Goal: Task Accomplishment & Management: Manage account settings

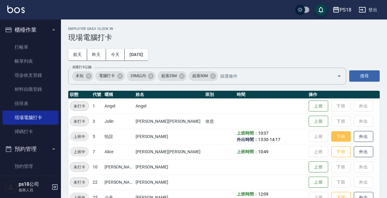
click at [337, 134] on button "下班" at bounding box center [341, 136] width 20 height 11
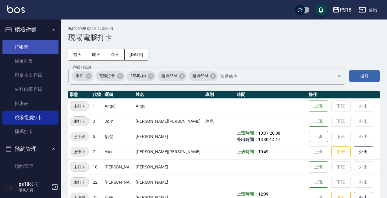
click at [33, 46] on link "打帳單" at bounding box center [30, 47] width 56 height 14
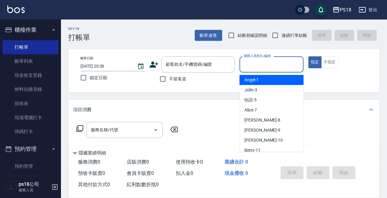
click at [250, 63] on input "服務人員姓名/編號" at bounding box center [271, 64] width 59 height 11
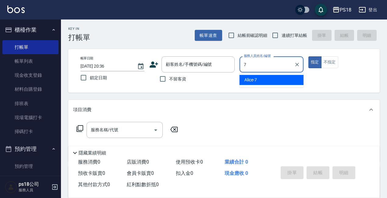
type input "Alice-7"
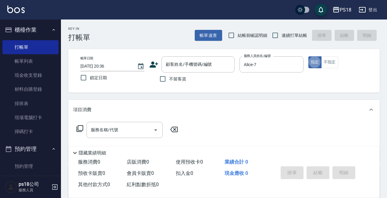
type button "true"
click at [79, 130] on icon at bounding box center [79, 128] width 7 height 7
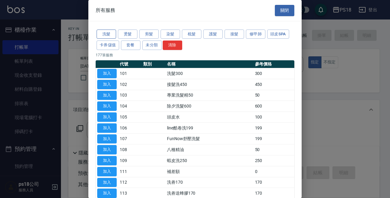
click at [109, 32] on button "洗髮" at bounding box center [107, 34] width 20 height 9
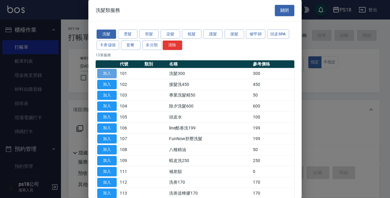
click at [102, 72] on button "加入" at bounding box center [107, 73] width 20 height 9
type input "洗髮300(101)"
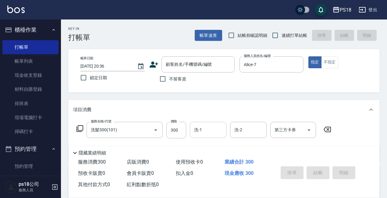
click at [207, 131] on input "洗-1" at bounding box center [208, 130] width 31 height 11
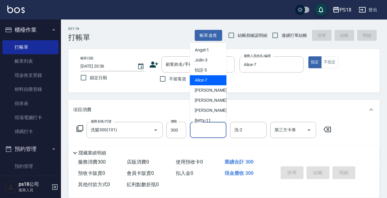
click at [195, 80] on div "Alice -7" at bounding box center [208, 80] width 37 height 10
type input "Alice-7"
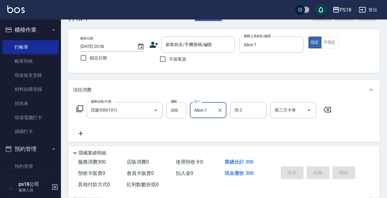
scroll to position [30, 0]
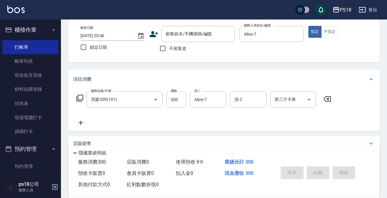
click at [80, 98] on icon at bounding box center [79, 98] width 7 height 7
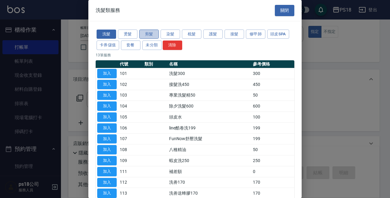
click at [147, 36] on button "剪髮" at bounding box center [149, 34] width 20 height 9
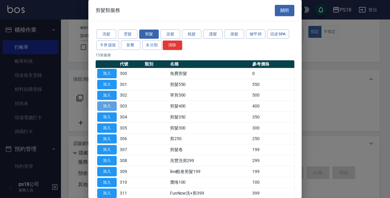
click at [110, 103] on button "加入" at bounding box center [107, 106] width 20 height 9
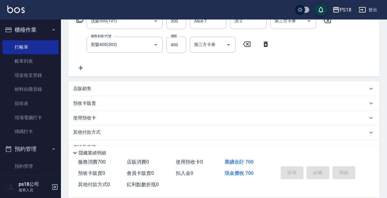
scroll to position [124, 0]
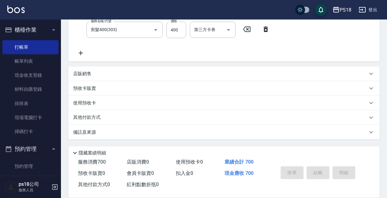
click at [195, 133] on div "備註及來源" at bounding box center [220, 132] width 294 height 6
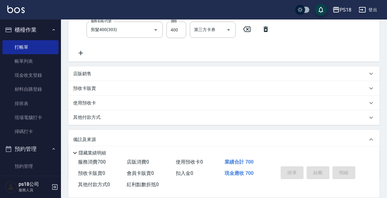
scroll to position [165, 0]
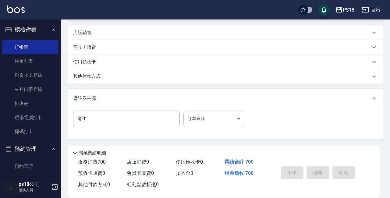
click at [210, 120] on body "PS18 登出 櫃檯作業 打帳單 帳單列表 現金收支登錄 材料自購登錄 排班表 現場電腦打卡 掃碼打卡 預約管理 預約管理 單日預約紀錄 單週預約紀錄 報表及…" at bounding box center [195, 16] width 390 height 363
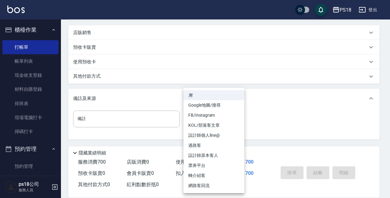
click at [218, 156] on li "設計師原本客人" at bounding box center [214, 156] width 61 height 10
type input "設計師原本客人"
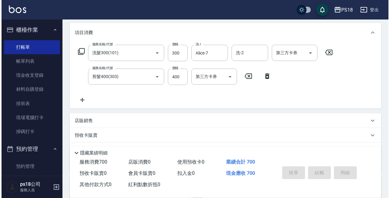
scroll to position [0, 0]
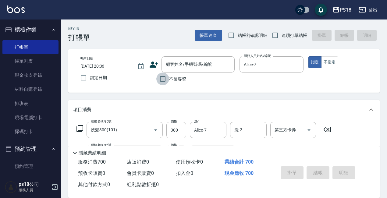
click at [161, 78] on input "不留客資" at bounding box center [162, 79] width 13 height 13
checkbox input "true"
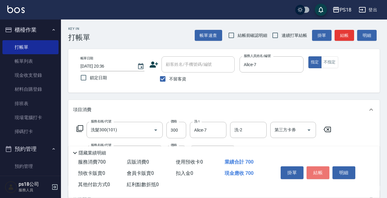
click at [315, 171] on button "結帳" at bounding box center [318, 172] width 23 height 13
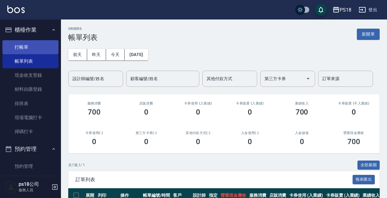
click at [33, 48] on link "打帳單" at bounding box center [30, 47] width 56 height 14
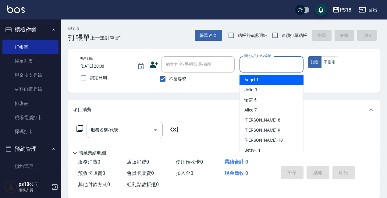
click at [266, 62] on input "服務人員姓名/編號" at bounding box center [271, 64] width 59 height 11
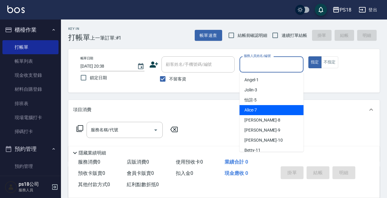
click at [258, 110] on div "Alice -7" at bounding box center [272, 110] width 64 height 10
type input "Alice-7"
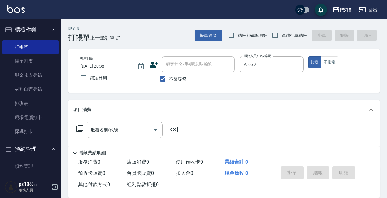
click at [82, 132] on icon at bounding box center [79, 128] width 7 height 7
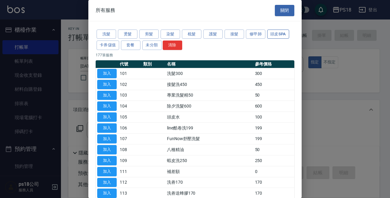
click at [276, 33] on button "頭皮SPA" at bounding box center [278, 34] width 22 height 9
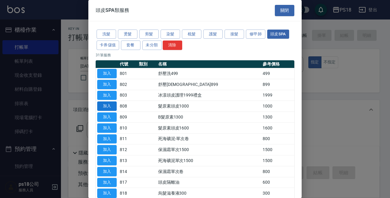
click at [111, 106] on button "加入" at bounding box center [107, 106] width 20 height 9
type input "髮原素頭皮1000(808)"
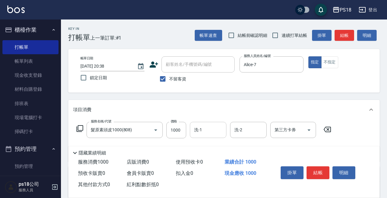
click at [200, 128] on div "洗-1 洗-1" at bounding box center [208, 130] width 37 height 16
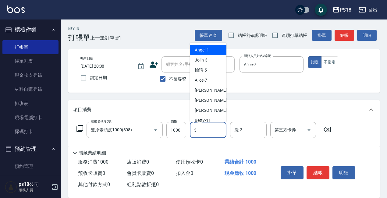
type input "Jolin-3"
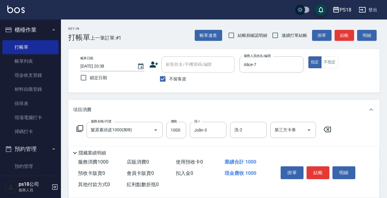
click at [80, 129] on icon at bounding box center [79, 128] width 7 height 7
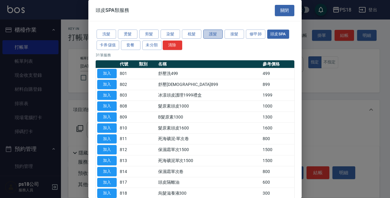
click at [216, 33] on button "護髮" at bounding box center [213, 34] width 20 height 9
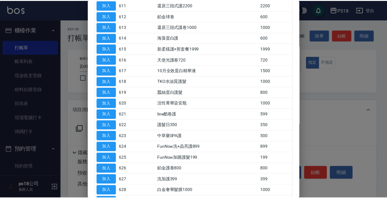
scroll to position [305, 0]
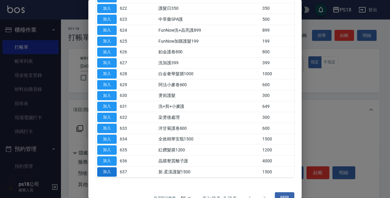
drag, startPoint x: 108, startPoint y: 170, endPoint x: 112, endPoint y: 170, distance: 4.0
click at [108, 170] on button "加入" at bounding box center [107, 171] width 20 height 9
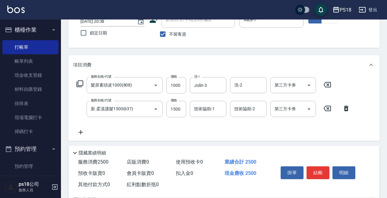
scroll to position [61, 0]
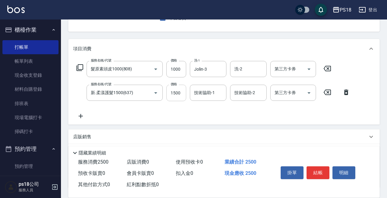
click at [174, 92] on input "1500" at bounding box center [176, 93] width 20 height 16
type input "2100"
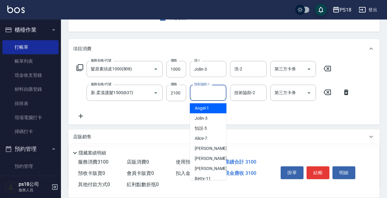
click at [198, 89] on div "技術協助-1 技術協助-1" at bounding box center [208, 93] width 37 height 16
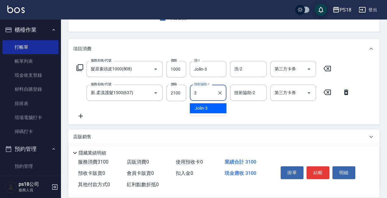
type input "Jolin-3"
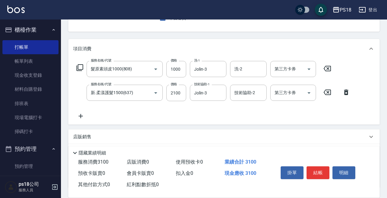
click at [80, 68] on icon at bounding box center [79, 67] width 7 height 7
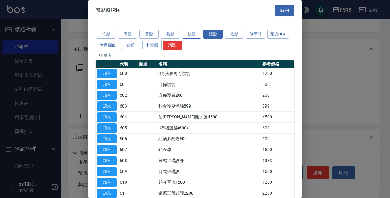
click at [191, 35] on button "梳髮" at bounding box center [192, 34] width 20 height 9
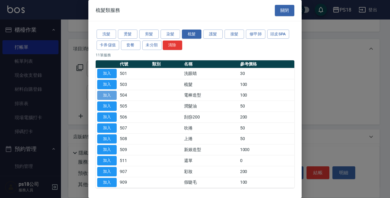
click at [103, 96] on button "加入" at bounding box center [107, 95] width 20 height 9
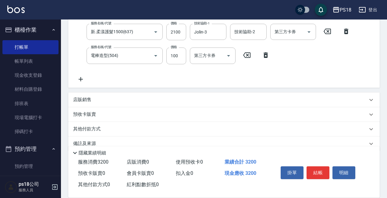
scroll to position [134, 0]
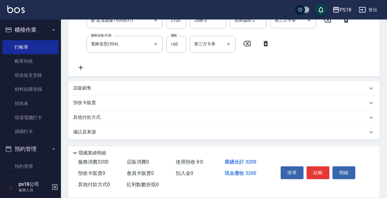
click at [232, 135] on div "備註及來源" at bounding box center [224, 132] width 312 height 15
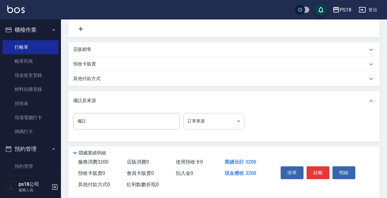
scroll to position [174, 0]
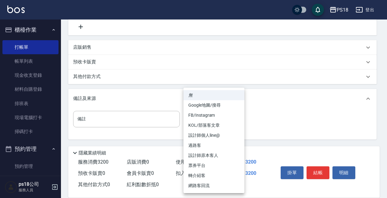
click at [204, 121] on body "PS18 登出 櫃檯作業 打帳單 帳單列表 現金收支登錄 材料自購登錄 排班表 現場電腦打卡 掃碼打卡 預約管理 預約管理 單日預約紀錄 單週預約紀錄 報表及…" at bounding box center [193, 12] width 387 height 373
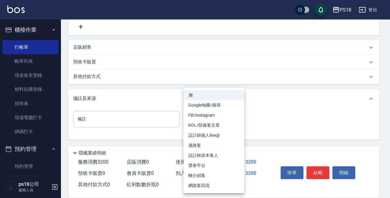
click at [209, 157] on li "設計師原本客人" at bounding box center [214, 156] width 61 height 10
type input "設計師原本客人"
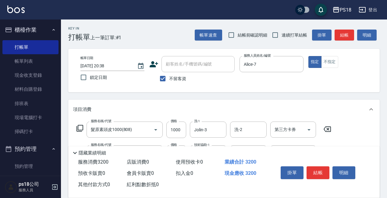
scroll to position [0, 0]
click at [322, 170] on button "結帳" at bounding box center [318, 172] width 23 height 13
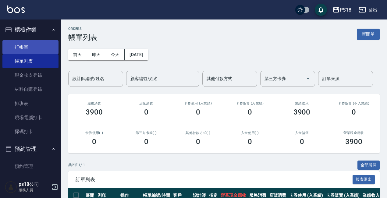
click at [24, 44] on link "打帳單" at bounding box center [30, 47] width 56 height 14
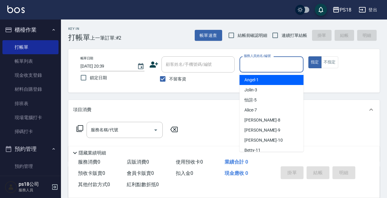
click at [260, 66] on input "服務人員姓名/編號" at bounding box center [271, 64] width 59 height 11
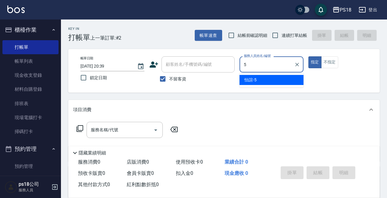
type input "怡諠-5"
type button "true"
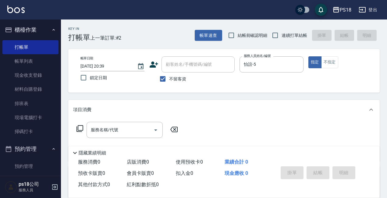
click at [82, 128] on icon at bounding box center [79, 128] width 7 height 7
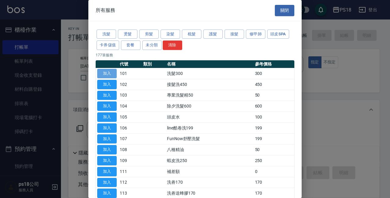
click at [110, 73] on button "加入" at bounding box center [107, 73] width 20 height 9
type input "洗髮300(101)"
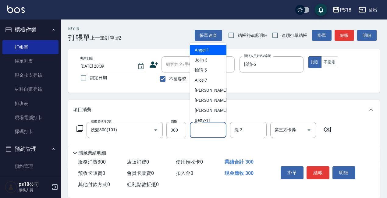
click at [206, 125] on input "洗-1" at bounding box center [208, 130] width 31 height 11
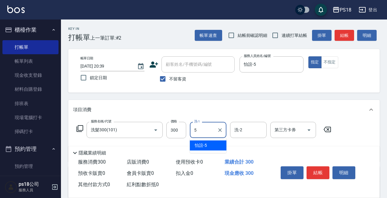
type input "怡諠-5"
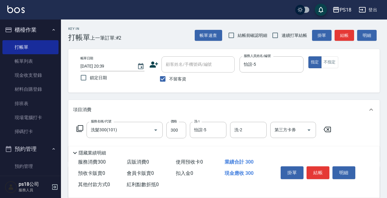
click at [78, 128] on icon at bounding box center [80, 128] width 7 height 7
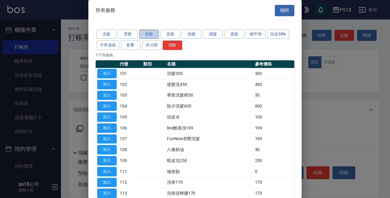
click at [149, 36] on button "剪髮" at bounding box center [149, 34] width 20 height 9
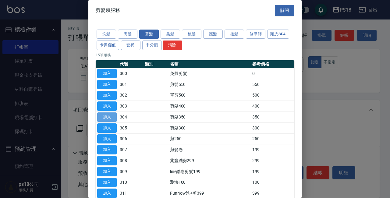
click at [107, 117] on button "加入" at bounding box center [107, 116] width 20 height 9
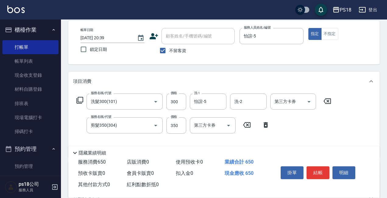
scroll to position [61, 0]
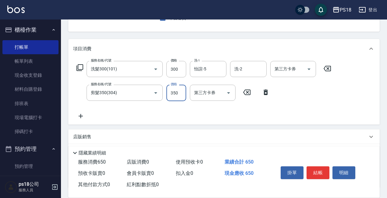
click at [176, 97] on input "350" at bounding box center [176, 93] width 20 height 16
type input "250"
click at [78, 66] on icon at bounding box center [80, 67] width 7 height 7
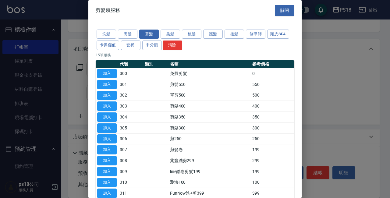
click at [79, 82] on div at bounding box center [195, 99] width 390 height 198
click at [280, 9] on button "關閉" at bounding box center [285, 10] width 20 height 11
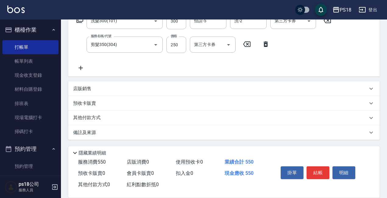
scroll to position [109, 0]
click at [83, 86] on p "店販銷售" at bounding box center [82, 88] width 18 height 6
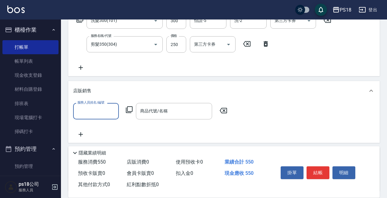
scroll to position [0, 0]
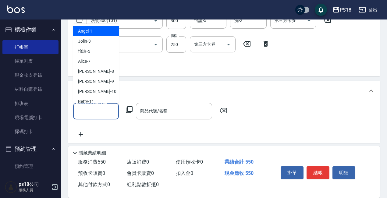
click at [106, 112] on input "服務人員姓名/編號" at bounding box center [96, 111] width 40 height 11
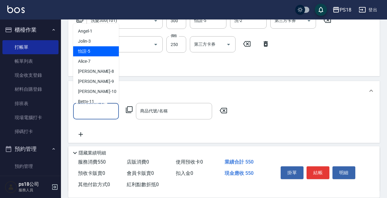
click at [83, 49] on span "怡諠 -5" at bounding box center [84, 51] width 12 height 6
type input "怡諠-5"
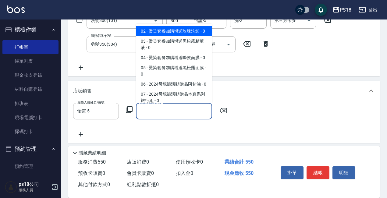
click at [157, 116] on input "商品代號/名稱" at bounding box center [174, 111] width 71 height 11
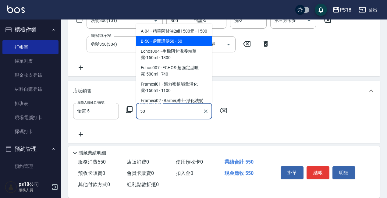
click at [171, 46] on span "B-50 - 瞬間護髮50 - 50" at bounding box center [174, 41] width 76 height 10
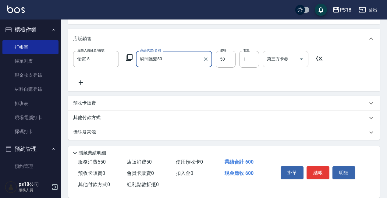
scroll to position [162, 0]
type input "瞬間護髮50"
click at [78, 118] on p "其他付款方式" at bounding box center [88, 117] width 30 height 7
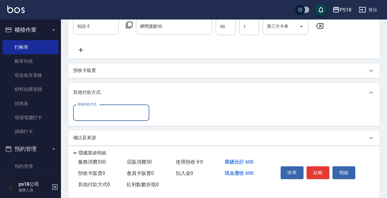
scroll to position [200, 0]
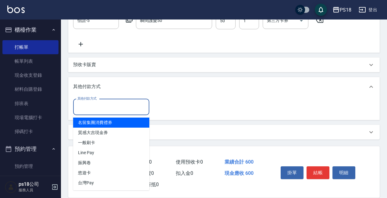
click at [100, 106] on input "其他付款方式" at bounding box center [111, 107] width 71 height 11
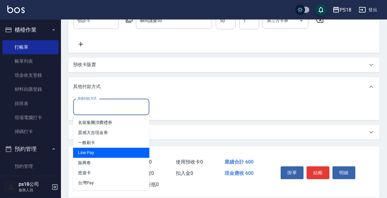
click at [87, 155] on span "Line Pay" at bounding box center [111, 153] width 76 height 10
type input "Line Pay"
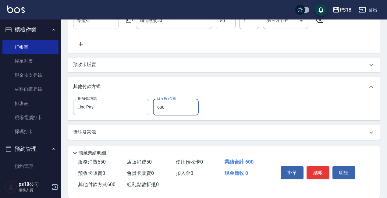
type input "600"
click at [257, 99] on div "其他付款方式 Line Pay 其他付款方式 Line Pay金額 600 Line Pay金額" at bounding box center [224, 107] width 302 height 16
click at [323, 171] on button "結帳" at bounding box center [318, 172] width 23 height 13
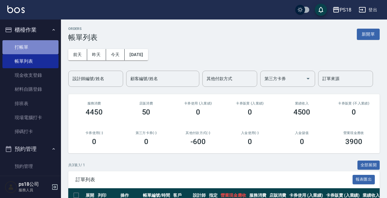
click at [34, 45] on link "打帳單" at bounding box center [30, 47] width 56 height 14
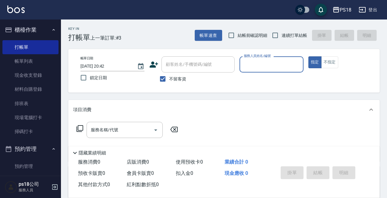
click at [258, 65] on input "服務人員姓名/編號" at bounding box center [271, 64] width 59 height 11
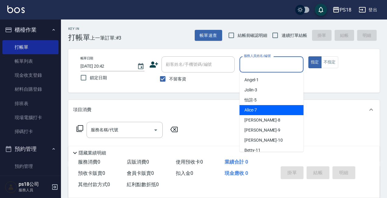
click at [246, 110] on span "Alice -7" at bounding box center [250, 110] width 12 height 6
type input "Alice-7"
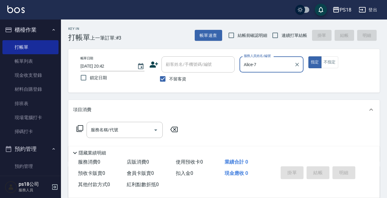
click at [77, 129] on icon at bounding box center [80, 128] width 7 height 7
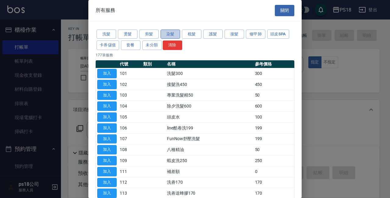
click at [167, 35] on button "染髮" at bounding box center [171, 34] width 20 height 9
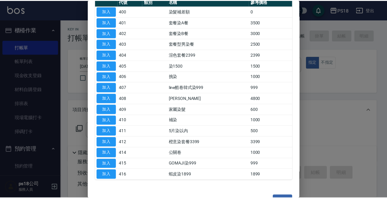
scroll to position [48, 0]
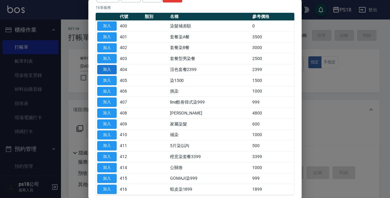
click at [105, 67] on button "加入" at bounding box center [107, 69] width 20 height 9
type input "渲色套餐2399(404)"
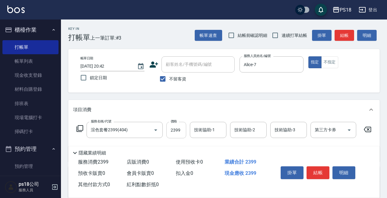
click at [176, 133] on input "2399" at bounding box center [176, 130] width 20 height 16
type input "3699"
click at [209, 132] on div "技術協助-1 技術協助-1" at bounding box center [208, 130] width 37 height 16
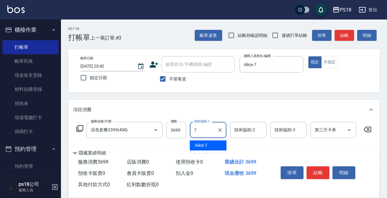
type input "Alice-7"
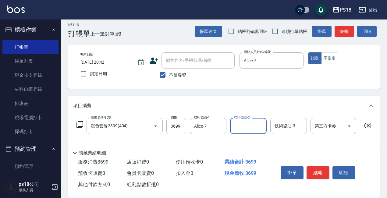
scroll to position [30, 0]
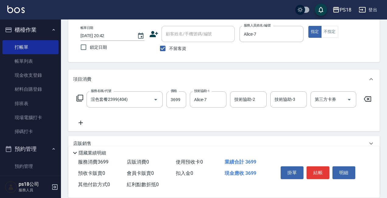
click at [80, 123] on icon at bounding box center [80, 122] width 15 height 7
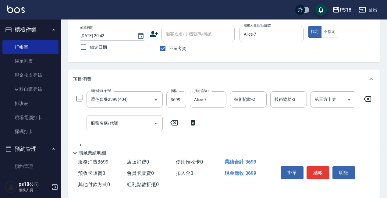
click at [191, 122] on icon at bounding box center [192, 122] width 15 height 7
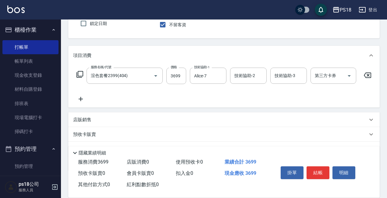
scroll to position [91, 0]
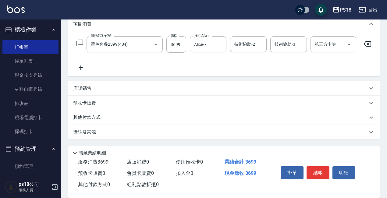
click at [81, 90] on p "店販銷售" at bounding box center [82, 88] width 18 height 6
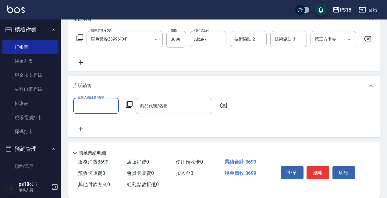
scroll to position [0, 0]
click at [98, 111] on input "服務人員姓名/編號" at bounding box center [96, 106] width 40 height 11
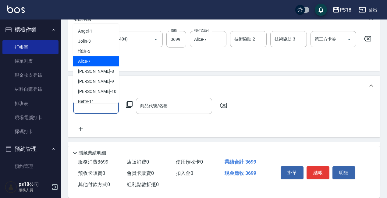
click at [82, 62] on span "Alice -7" at bounding box center [84, 61] width 12 height 6
type input "Alice-7"
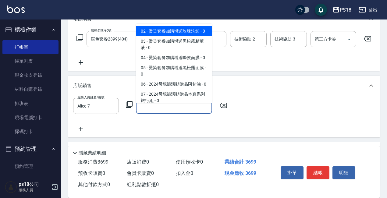
click at [148, 111] on div "商品代號/名稱 商品代號/名稱" at bounding box center [174, 106] width 76 height 16
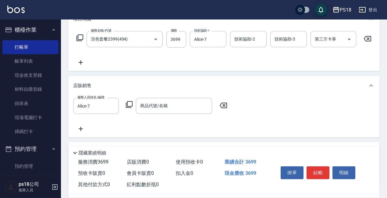
click at [130, 108] on icon at bounding box center [129, 104] width 7 height 7
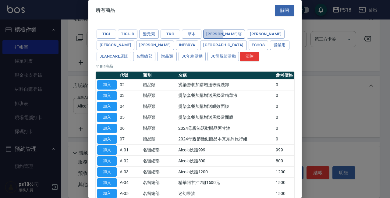
click at [210, 34] on button "[PERSON_NAME]塔" at bounding box center [224, 34] width 42 height 9
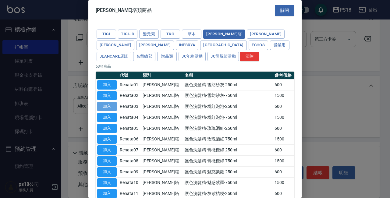
click at [107, 106] on button "加入" at bounding box center [107, 106] width 20 height 9
type input "護色洗髮精-粉紅泡泡-250ml"
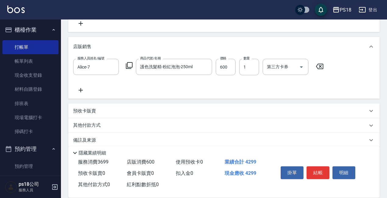
scroll to position [138, 0]
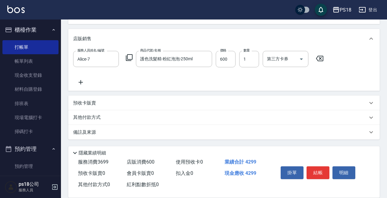
click at [86, 116] on p "其他付款方式" at bounding box center [88, 117] width 30 height 7
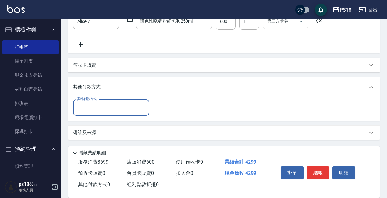
scroll to position [176, 0]
click at [95, 108] on input "其他付款方式" at bounding box center [111, 107] width 71 height 11
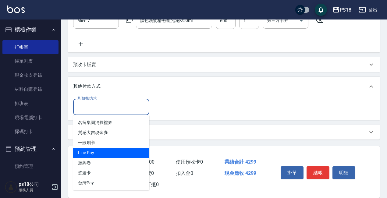
click at [87, 154] on span "Line Pay" at bounding box center [111, 153] width 76 height 10
type input "Line Pay"
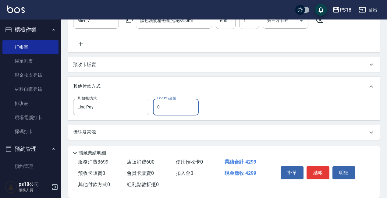
click at [166, 107] on input "0" at bounding box center [176, 107] width 46 height 16
type input "4299"
click at [248, 130] on div "備註及來源" at bounding box center [220, 132] width 294 height 6
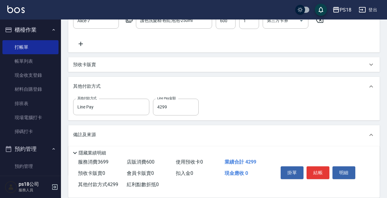
scroll to position [212, 0]
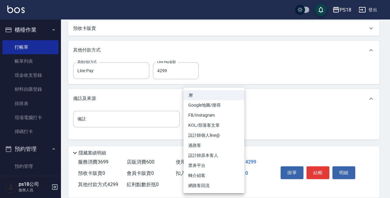
click at [219, 156] on li "設計師原本客人" at bounding box center [214, 156] width 61 height 10
type input "設計師原本客人"
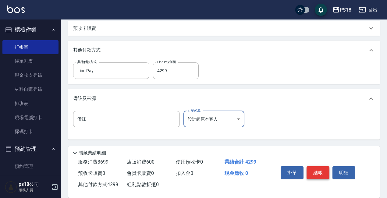
click at [317, 169] on button "結帳" at bounding box center [318, 172] width 23 height 13
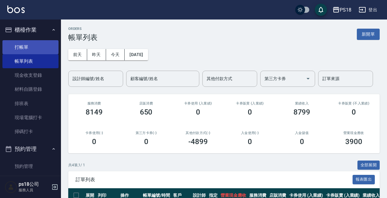
click at [37, 48] on link "打帳單" at bounding box center [30, 47] width 56 height 14
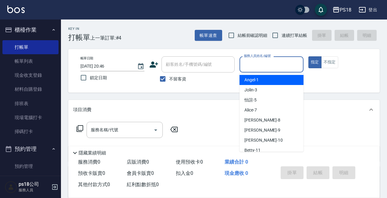
click at [266, 64] on input "服務人員姓名/編號" at bounding box center [271, 64] width 59 height 11
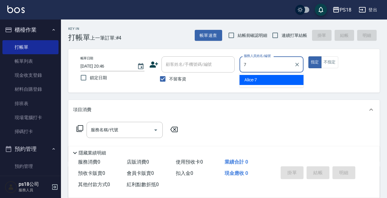
type input "Alice-7"
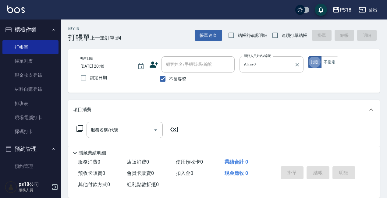
type button "true"
click at [78, 130] on icon at bounding box center [80, 128] width 7 height 7
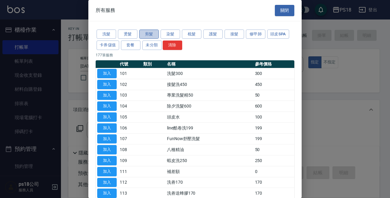
click at [147, 34] on button "剪髮" at bounding box center [149, 34] width 20 height 9
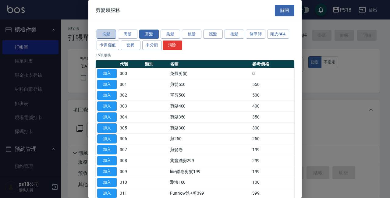
click at [100, 35] on button "洗髮" at bounding box center [107, 34] width 20 height 9
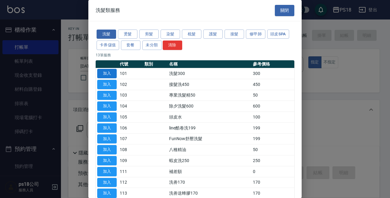
click at [106, 75] on button "加入" at bounding box center [107, 73] width 20 height 9
type input "洗髮300(101)"
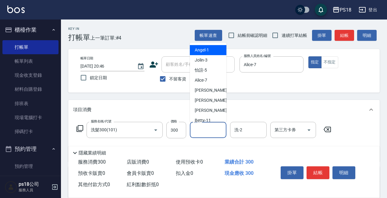
click at [205, 129] on input "洗-1" at bounding box center [208, 130] width 31 height 11
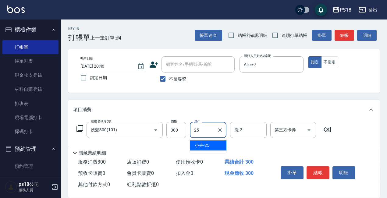
type input "小卉-25"
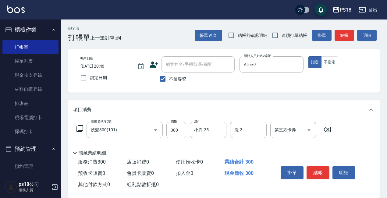
click at [79, 131] on icon at bounding box center [80, 128] width 7 height 7
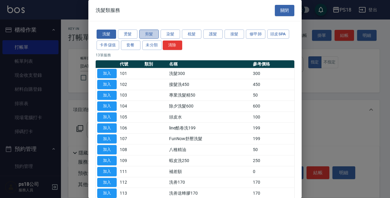
click at [144, 35] on button "剪髮" at bounding box center [149, 34] width 20 height 9
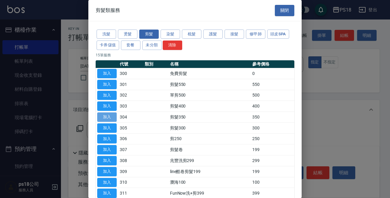
click at [112, 115] on button "加入" at bounding box center [107, 116] width 20 height 9
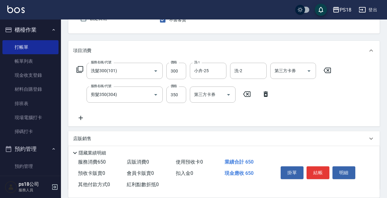
scroll to position [61, 0]
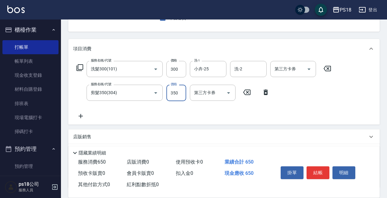
click at [179, 95] on input "350" at bounding box center [176, 93] width 20 height 16
drag, startPoint x: 265, startPoint y: 92, endPoint x: 130, endPoint y: 104, distance: 136.2
click at [266, 92] on icon at bounding box center [265, 92] width 15 height 7
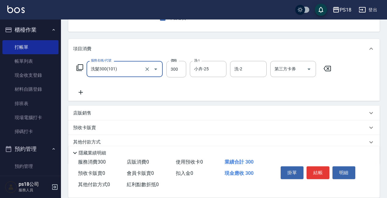
click at [81, 65] on icon at bounding box center [80, 67] width 7 height 7
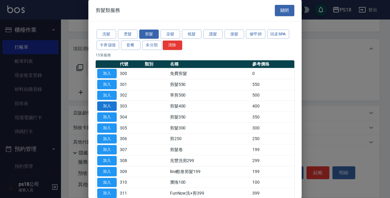
click at [108, 105] on button "加入" at bounding box center [107, 106] width 20 height 9
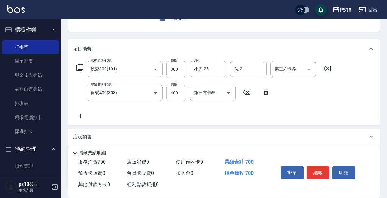
click at [175, 94] on input "400" at bounding box center [176, 93] width 20 height 16
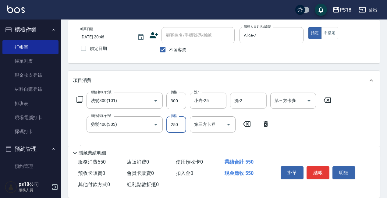
scroll to position [0, 0]
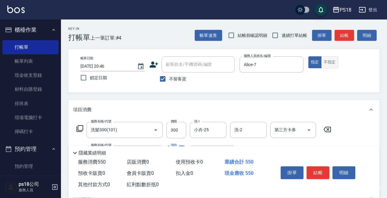
type input "250"
click at [330, 60] on button "不指定" at bounding box center [329, 62] width 17 height 12
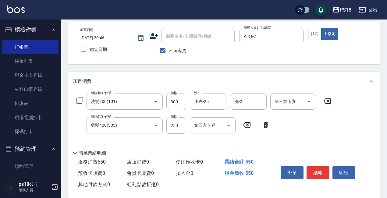
scroll to position [61, 0]
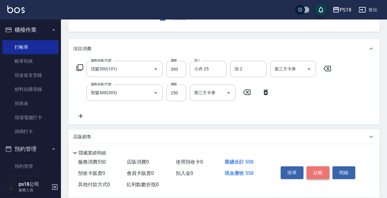
click at [313, 167] on button "結帳" at bounding box center [318, 172] width 23 height 13
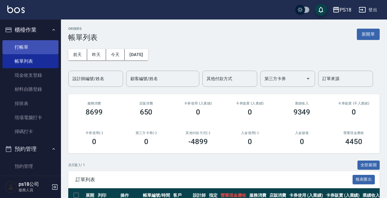
click at [33, 47] on link "打帳單" at bounding box center [30, 47] width 56 height 14
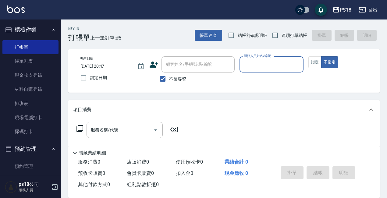
click at [284, 61] on input "服務人員姓名/編號" at bounding box center [271, 64] width 59 height 11
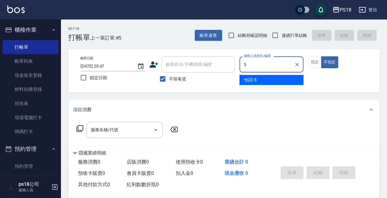
type input "怡諠-5"
type button "false"
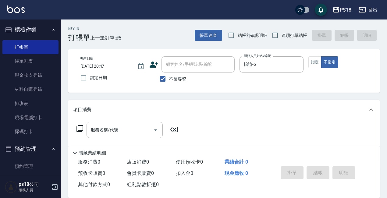
click at [82, 128] on icon at bounding box center [79, 128] width 7 height 7
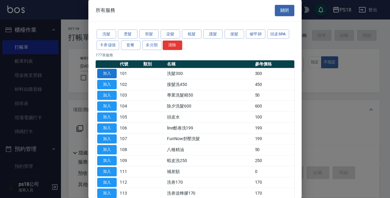
click at [105, 72] on button "加入" at bounding box center [107, 73] width 20 height 9
type input "洗髮300(101)"
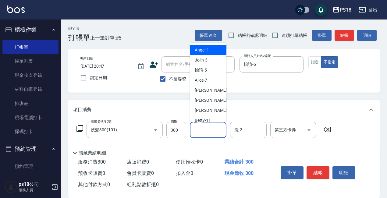
click at [204, 130] on input "洗-1" at bounding box center [208, 130] width 31 height 11
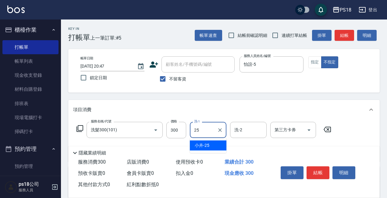
type input "小卉-25"
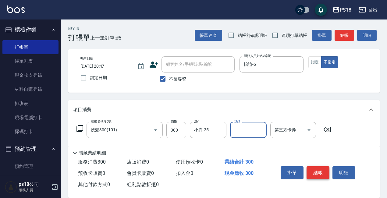
click at [315, 168] on button "結帳" at bounding box center [318, 172] width 23 height 13
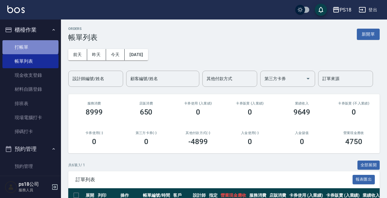
click at [30, 46] on link "打帳單" at bounding box center [30, 47] width 56 height 14
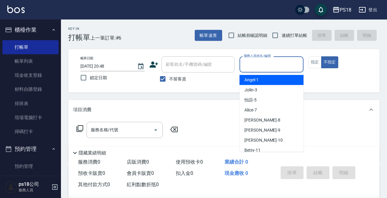
click at [257, 65] on input "服務人員姓名/編號" at bounding box center [271, 64] width 59 height 11
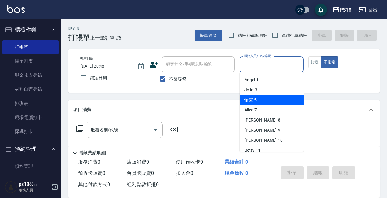
click at [246, 98] on span "怡諠 -5" at bounding box center [250, 100] width 12 height 6
type input "怡諠-5"
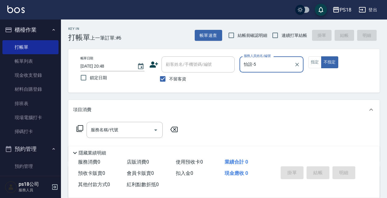
click at [80, 129] on icon at bounding box center [79, 128] width 7 height 7
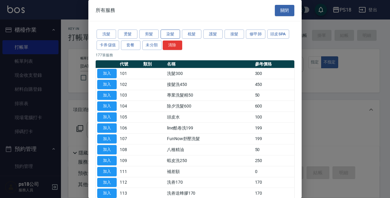
click at [173, 35] on button "染髮" at bounding box center [171, 34] width 20 height 9
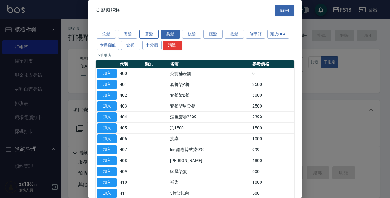
click at [146, 33] on button "剪髮" at bounding box center [149, 34] width 20 height 9
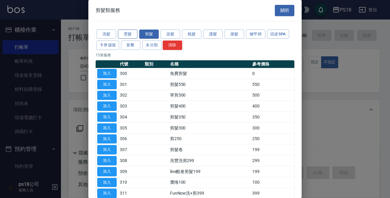
click at [127, 33] on button "燙髮" at bounding box center [128, 34] width 20 height 9
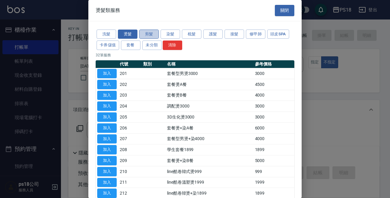
click at [150, 34] on button "剪髮" at bounding box center [149, 34] width 20 height 9
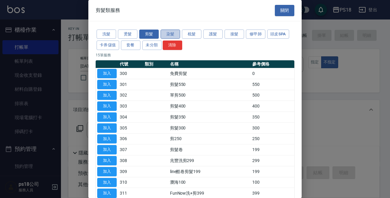
click at [168, 33] on button "染髮" at bounding box center [171, 34] width 20 height 9
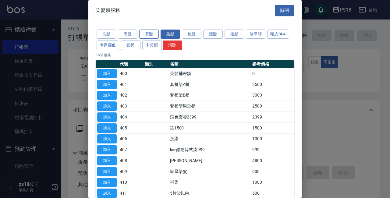
click at [145, 34] on button "剪髮" at bounding box center [149, 34] width 20 height 9
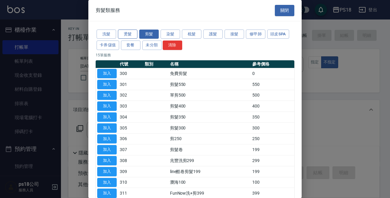
click at [132, 35] on button "燙髮" at bounding box center [128, 34] width 20 height 9
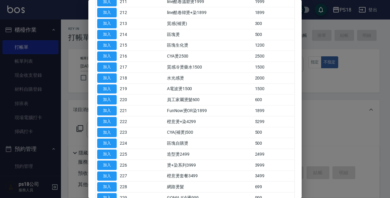
scroll to position [191, 0]
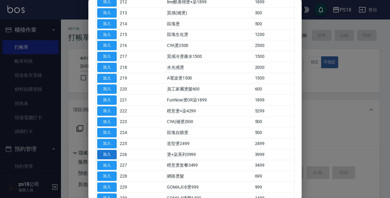
click at [111, 155] on button "加入" at bounding box center [107, 154] width 20 height 9
type input "燙+染系列3999(226)"
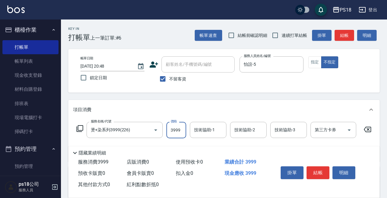
click at [180, 131] on input "3999" at bounding box center [176, 130] width 20 height 16
click at [367, 129] on icon at bounding box center [367, 129] width 15 height 7
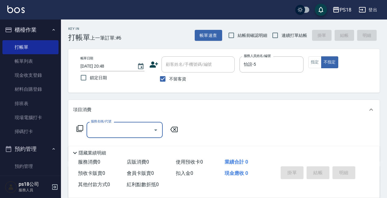
click at [82, 128] on icon at bounding box center [79, 128] width 7 height 7
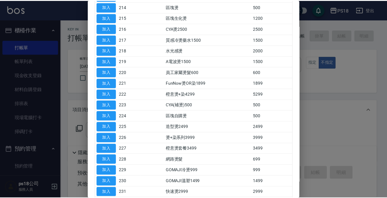
scroll to position [213, 0]
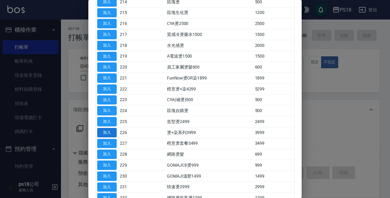
click at [114, 134] on button "加入" at bounding box center [107, 132] width 20 height 9
type input "燙+染系列3999(226)"
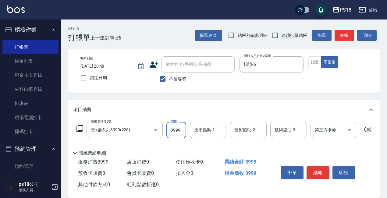
click at [177, 134] on input "3999" at bounding box center [176, 130] width 20 height 16
type input "3480"
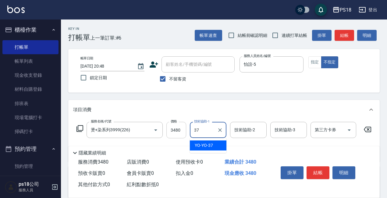
type input "YO-YO-37"
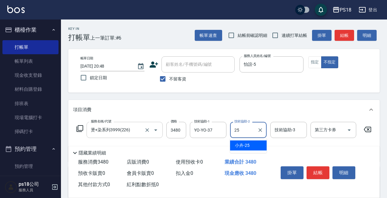
type input "小卉-25"
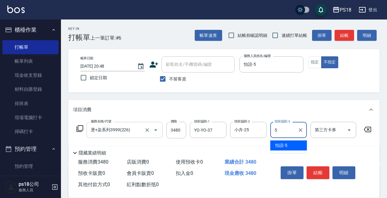
type input "怡諠-5"
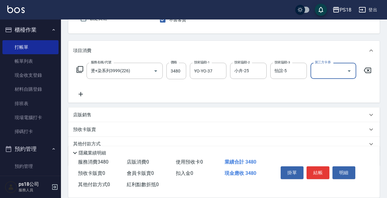
scroll to position [0, 0]
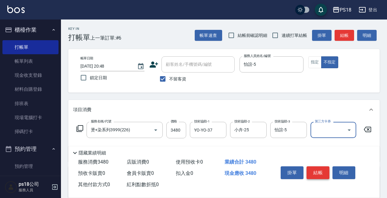
click at [323, 174] on button "結帳" at bounding box center [318, 172] width 23 height 13
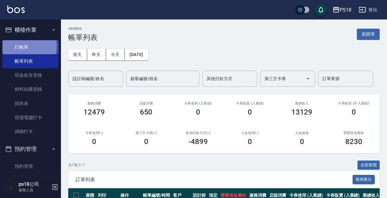
click at [20, 46] on link "打帳單" at bounding box center [30, 47] width 56 height 14
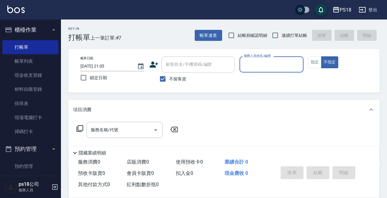
click at [253, 57] on label "服務人員姓名/編號" at bounding box center [257, 56] width 27 height 5
click at [253, 59] on input "服務人員姓名/編號" at bounding box center [271, 64] width 59 height 11
click at [252, 65] on input "服務人員姓名/編號" at bounding box center [271, 64] width 59 height 11
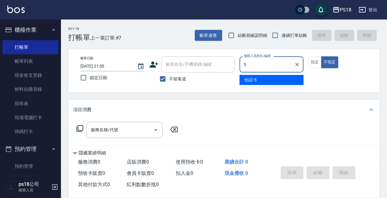
type input "怡諠-5"
type button "false"
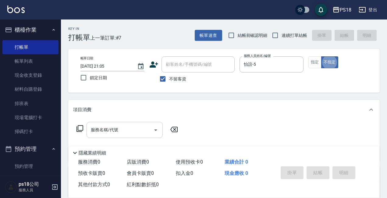
click at [100, 130] on div "服務名稱/代號 服務名稱/代號" at bounding box center [125, 130] width 76 height 16
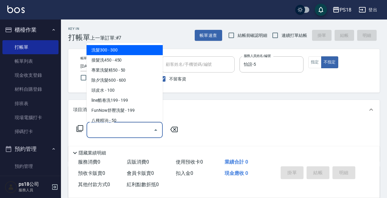
click at [110, 52] on span "洗髮300 - 300" at bounding box center [125, 50] width 76 height 10
type input "洗髮300(101)"
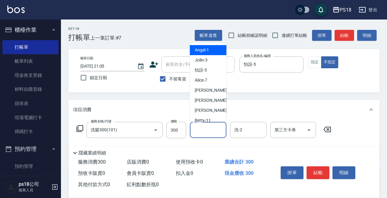
click at [202, 132] on input "洗-1" at bounding box center [208, 130] width 31 height 11
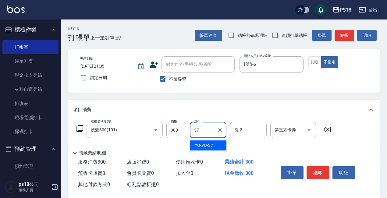
type input "YO-YO-37"
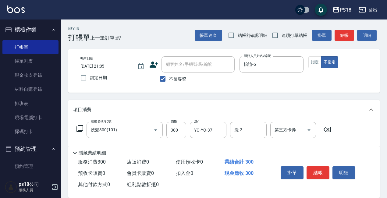
click at [77, 127] on icon at bounding box center [80, 128] width 7 height 7
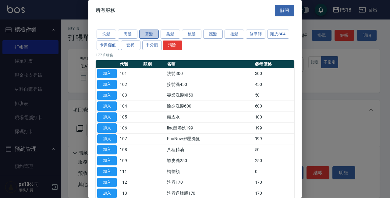
click at [144, 35] on button "剪髮" at bounding box center [149, 34] width 20 height 9
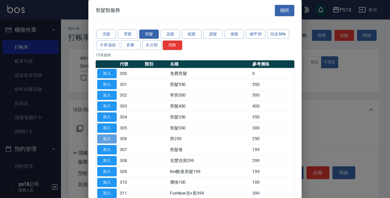
click at [105, 137] on button "加入" at bounding box center [107, 138] width 20 height 9
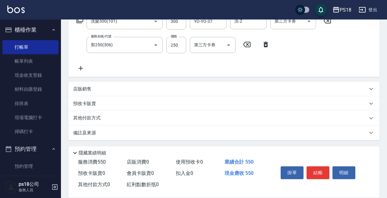
scroll to position [109, 0]
click at [221, 137] on div "備註及來源" at bounding box center [224, 132] width 312 height 15
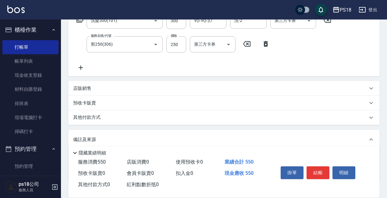
scroll to position [140, 0]
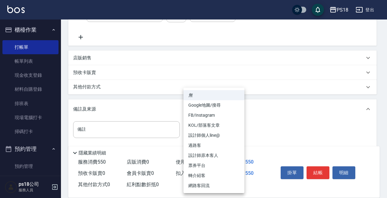
click at [226, 132] on body "PS18 登出 櫃檯作業 打帳單 帳單列表 現金收支登錄 材料自購登錄 排班表 現場電腦打卡 掃碼打卡 預約管理 預約管理 單日預約紀錄 單週預約紀錄 報表及…" at bounding box center [193, 34] width 387 height 349
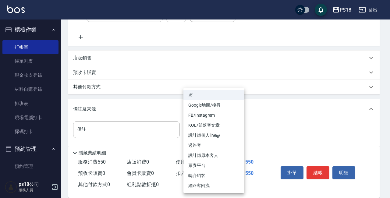
click at [211, 146] on li "過路客" at bounding box center [214, 146] width 61 height 10
type input "過路客"
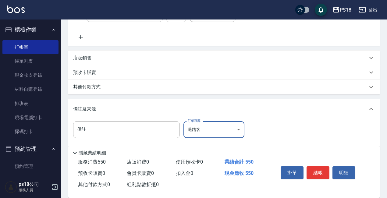
click at [320, 170] on button "結帳" at bounding box center [318, 172] width 23 height 13
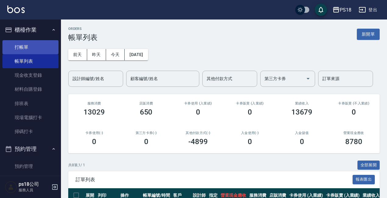
click at [30, 50] on link "打帳單" at bounding box center [30, 47] width 56 height 14
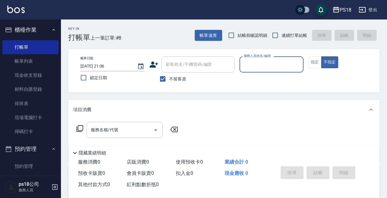
click at [255, 66] on input "服務人員姓名/編號" at bounding box center [271, 64] width 59 height 11
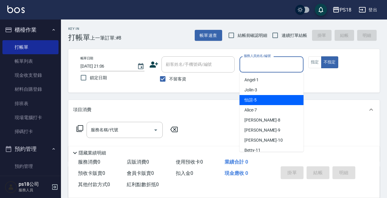
type input "3"
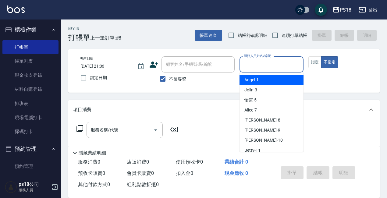
type input "3"
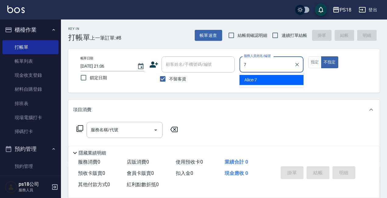
type input "Alice-7"
type button "false"
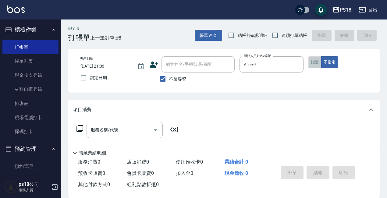
click at [317, 62] on button "指定" at bounding box center [315, 62] width 13 height 12
click at [79, 130] on icon at bounding box center [80, 128] width 7 height 7
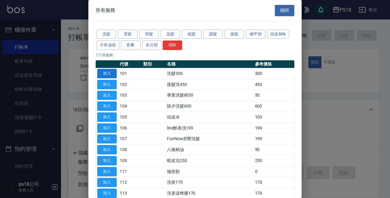
click at [109, 74] on button "加入" at bounding box center [107, 73] width 20 height 9
type input "洗髮300(101)"
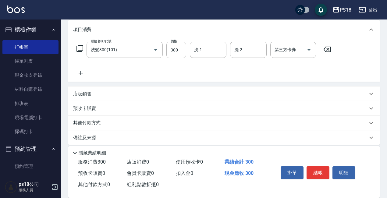
scroll to position [86, 0]
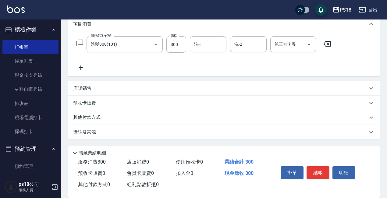
click at [208, 134] on div "備註及來源" at bounding box center [220, 132] width 294 height 6
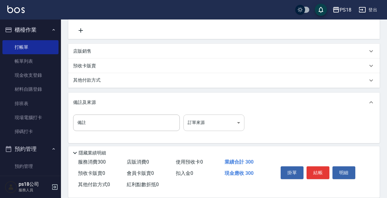
scroll to position [127, 0]
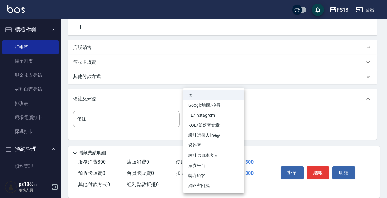
click at [219, 118] on body "PS18 登出 櫃檯作業 打帳單 帳單列表 現金收支登錄 材料自購登錄 排班表 現場電腦打卡 掃碼打卡 預約管理 預約管理 單日預約紀錄 單週預約紀錄 報表及…" at bounding box center [193, 35] width 387 height 325
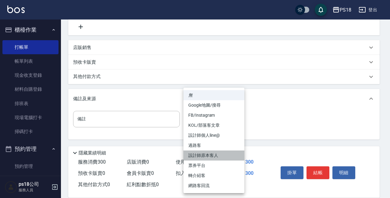
click at [205, 155] on li "設計師原本客人" at bounding box center [214, 156] width 61 height 10
type input "設計師原本客人"
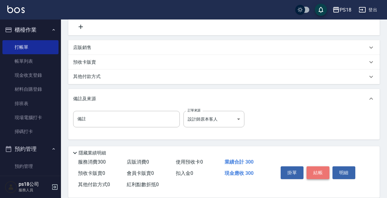
click at [319, 171] on button "結帳" at bounding box center [318, 172] width 23 height 13
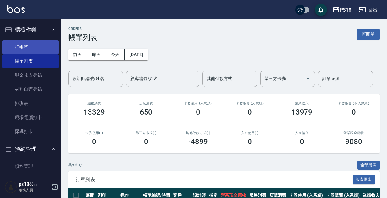
click at [31, 46] on link "打帳單" at bounding box center [30, 47] width 56 height 14
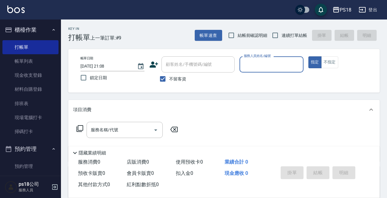
click at [262, 62] on input "服務人員姓名/編號" at bounding box center [271, 64] width 59 height 11
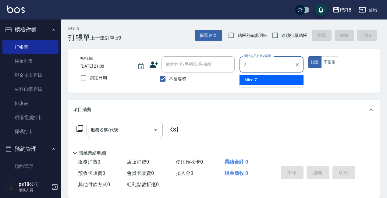
type input "Alice-7"
type button "true"
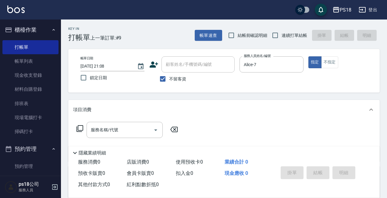
click at [81, 129] on icon at bounding box center [79, 128] width 7 height 7
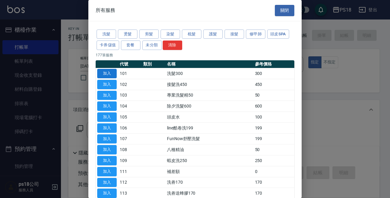
click at [106, 71] on button "加入" at bounding box center [107, 73] width 20 height 9
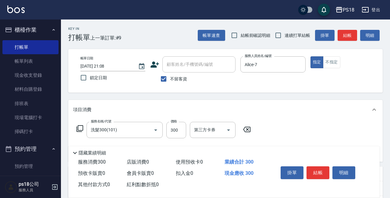
type input "洗髮300(101)"
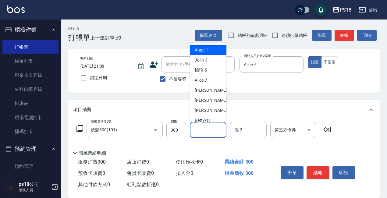
click at [204, 130] on input "洗-1" at bounding box center [208, 130] width 31 height 11
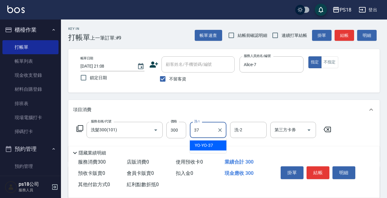
type input "YO-YO-37"
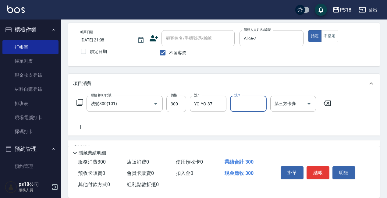
scroll to position [61, 0]
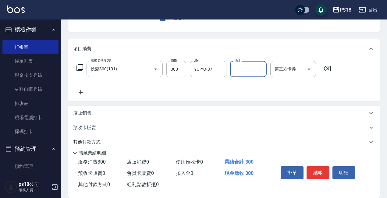
click at [83, 114] on p "店販銷售" at bounding box center [82, 113] width 18 height 6
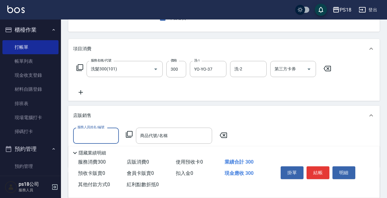
scroll to position [0, 0]
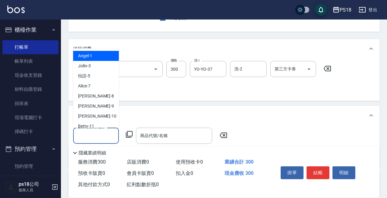
click at [88, 134] on input "服務人員姓名/編號" at bounding box center [96, 135] width 40 height 11
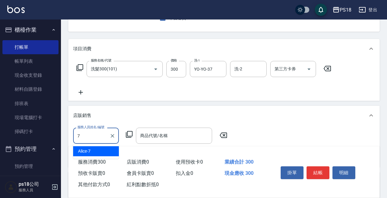
type input "Alice-7"
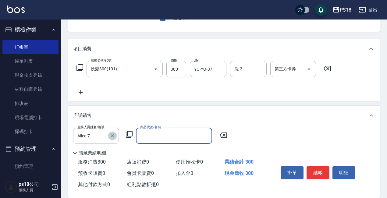
click at [113, 134] on icon "Clear" at bounding box center [112, 136] width 6 height 6
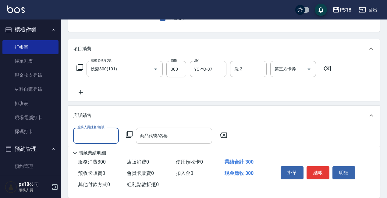
click at [87, 136] on input "服務人員姓名/編號" at bounding box center [96, 135] width 40 height 11
type input "YO-YO-37"
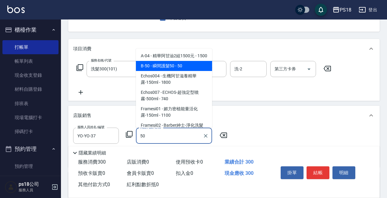
click at [159, 71] on span "B-50 - 瞬間護髮50 - 50" at bounding box center [174, 66] width 76 height 10
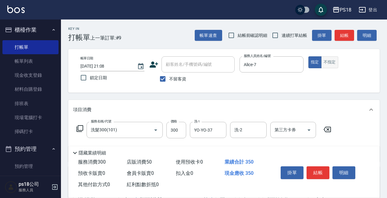
type input "瞬間護髮50"
click at [326, 62] on button "不指定" at bounding box center [329, 62] width 17 height 12
click at [321, 172] on button "結帳" at bounding box center [318, 172] width 23 height 13
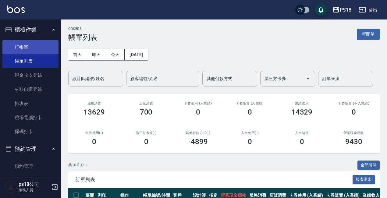
click at [26, 48] on link "打帳單" at bounding box center [30, 47] width 56 height 14
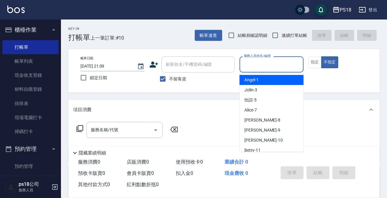
click at [267, 63] on input "服務人員姓名/編號" at bounding box center [271, 64] width 59 height 11
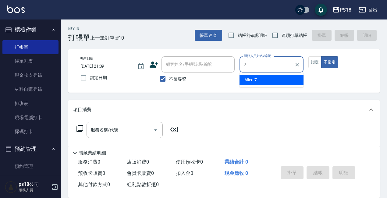
type input "Alice-7"
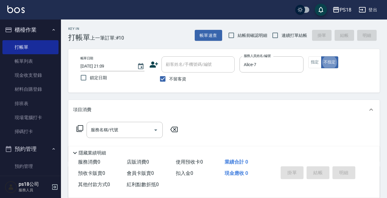
type button "false"
click at [81, 130] on icon at bounding box center [79, 128] width 7 height 7
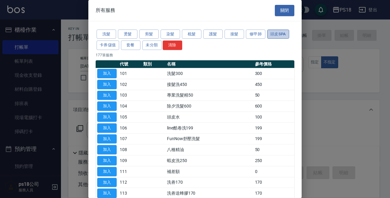
click at [270, 34] on button "頭皮SPA" at bounding box center [278, 34] width 22 height 9
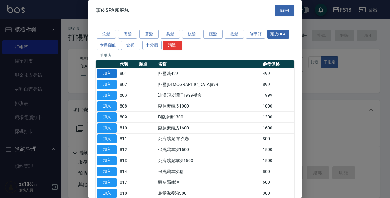
click at [107, 71] on button "加入" at bounding box center [107, 73] width 20 height 9
type input "舒壓洗499(801)"
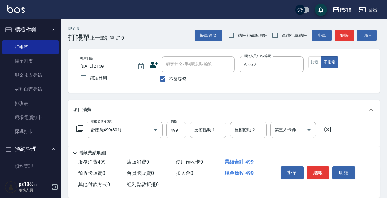
click at [217, 133] on input "技術協助-1" at bounding box center [208, 130] width 31 height 11
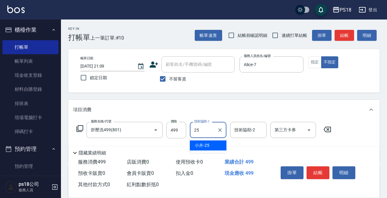
type input "小卉-25"
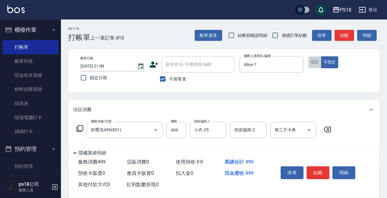
drag, startPoint x: 314, startPoint y: 62, endPoint x: 301, endPoint y: 95, distance: 35.4
click at [314, 63] on button "指定" at bounding box center [315, 62] width 13 height 12
click at [333, 62] on button "不指定" at bounding box center [329, 62] width 17 height 12
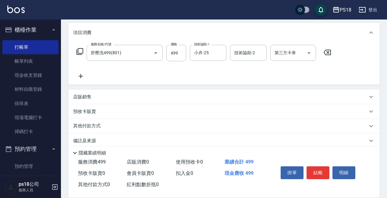
scroll to position [86, 0]
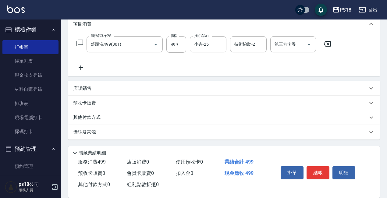
click at [220, 130] on div "備註及來源" at bounding box center [220, 132] width 294 height 6
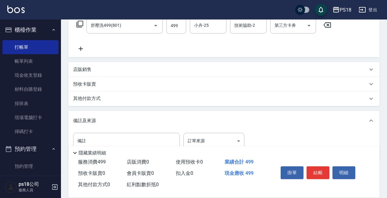
scroll to position [127, 0]
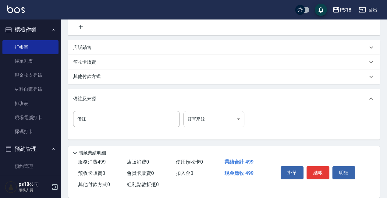
click at [222, 116] on body "PS18 登出 櫃檯作業 打帳單 帳單列表 現金收支登錄 材料自購登錄 排班表 現場電腦打卡 掃碼打卡 預約管理 預約管理 單日預約紀錄 單週預約紀錄 報表及…" at bounding box center [193, 35] width 387 height 325
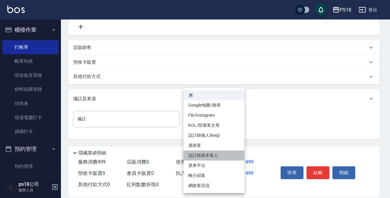
click at [202, 156] on li "設計師原本客人" at bounding box center [214, 156] width 61 height 10
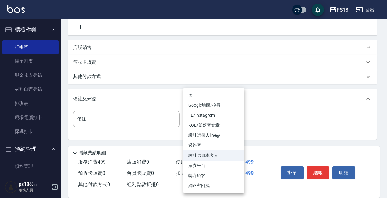
click at [214, 118] on body "PS18 登出 櫃檯作業 打帳單 帳單列表 現金收支登錄 材料自購登錄 排班表 現場電腦打卡 掃碼打卡 預約管理 預約管理 單日預約紀錄 單週預約紀錄 報表及…" at bounding box center [193, 35] width 387 height 325
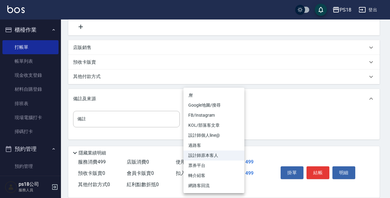
drag, startPoint x: 203, startPoint y: 141, endPoint x: 207, endPoint y: 143, distance: 4.4
click at [204, 142] on li "過路客" at bounding box center [214, 146] width 61 height 10
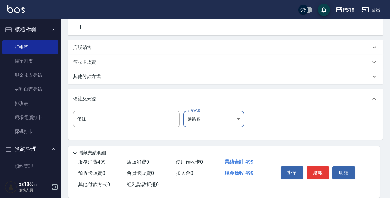
type input "過路客"
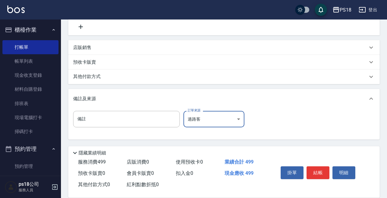
click at [319, 169] on button "結帳" at bounding box center [318, 172] width 23 height 13
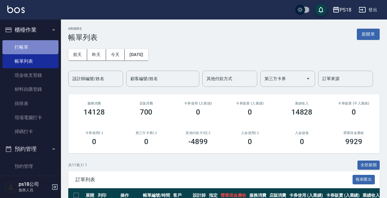
click at [30, 45] on link "打帳單" at bounding box center [30, 47] width 56 height 14
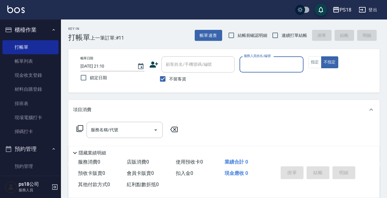
click at [244, 68] on input "服務人員姓名/編號" at bounding box center [271, 64] width 59 height 11
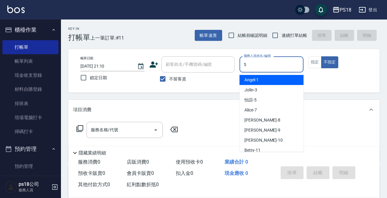
type input "怡諠-5"
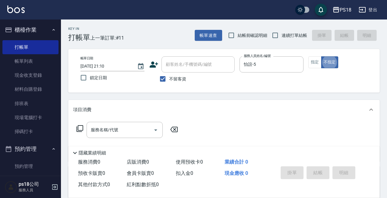
type button "false"
click at [80, 127] on icon at bounding box center [79, 128] width 7 height 7
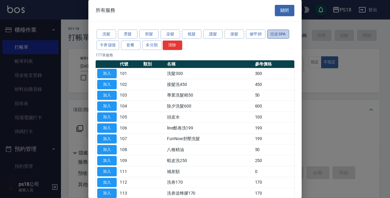
click at [276, 30] on button "頭皮SPA" at bounding box center [278, 34] width 22 height 9
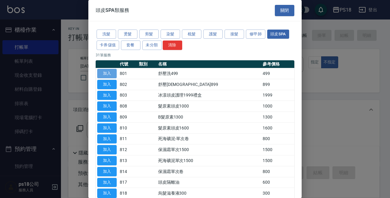
click at [109, 73] on button "加入" at bounding box center [107, 73] width 20 height 9
type input "舒壓洗499(801)"
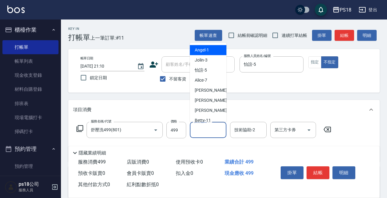
click at [206, 129] on input "技術協助-1" at bounding box center [208, 130] width 31 height 11
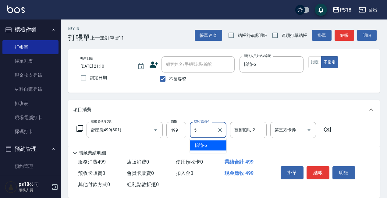
type input "怡諠-5"
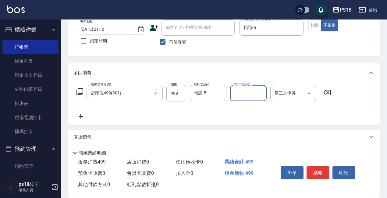
scroll to position [86, 0]
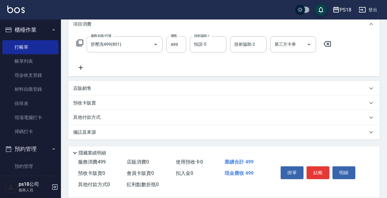
click at [209, 130] on div "備註及來源" at bounding box center [220, 132] width 294 height 6
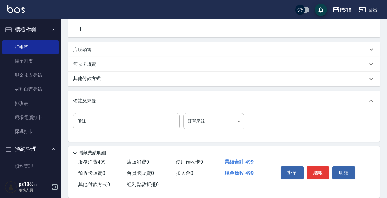
scroll to position [127, 0]
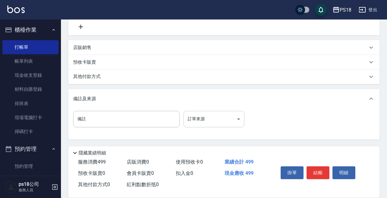
click at [211, 122] on body "PS18 登出 櫃檯作業 打帳單 帳單列表 現金收支登錄 材料自購登錄 排班表 現場電腦打卡 掃碼打卡 預約管理 預約管理 單日預約紀錄 單週預約紀錄 報表及…" at bounding box center [193, 35] width 387 height 325
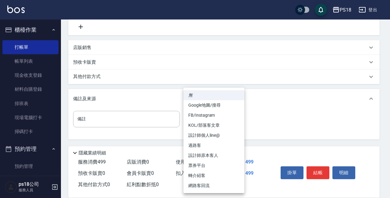
click at [204, 142] on li "過路客" at bounding box center [214, 146] width 61 height 10
type input "過路客"
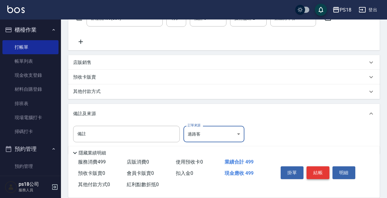
scroll to position [122, 0]
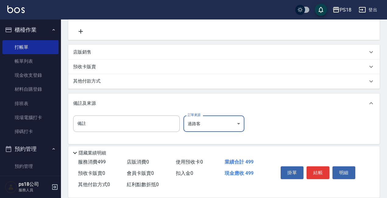
drag, startPoint x: 315, startPoint y: 166, endPoint x: 311, endPoint y: 168, distance: 4.4
click at [315, 167] on button "結帳" at bounding box center [318, 172] width 23 height 13
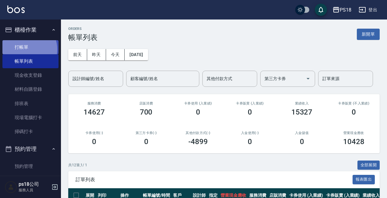
click at [27, 49] on link "打帳單" at bounding box center [30, 47] width 56 height 14
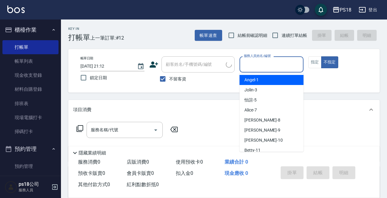
click at [259, 66] on input "服務人員姓名/編號" at bounding box center [271, 64] width 59 height 11
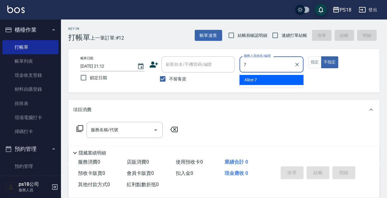
type input "Alice-7"
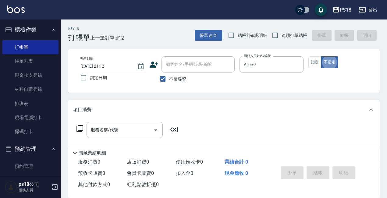
type button "false"
click at [81, 128] on icon at bounding box center [79, 128] width 7 height 7
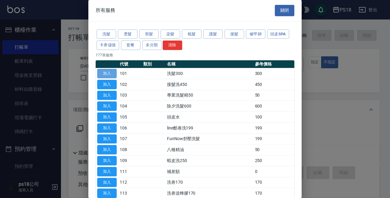
click at [102, 72] on button "加入" at bounding box center [107, 73] width 20 height 9
type input "洗髮300(101)"
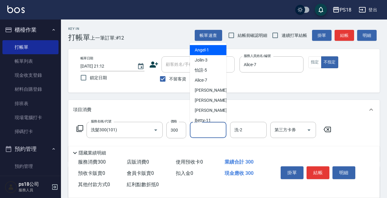
click at [203, 131] on input "洗-1" at bounding box center [208, 130] width 31 height 11
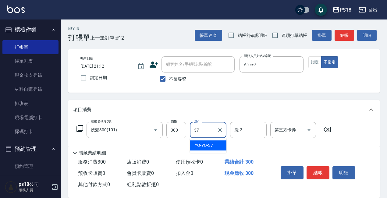
type input "YO-YO-37"
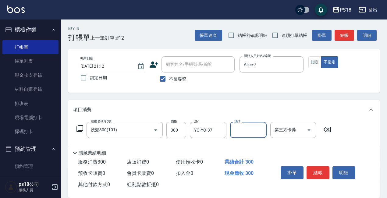
click at [78, 127] on icon at bounding box center [80, 128] width 7 height 7
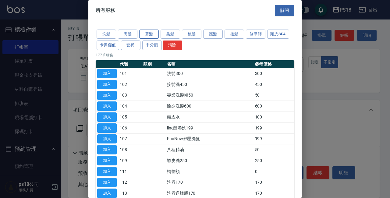
click at [148, 34] on button "剪髮" at bounding box center [149, 34] width 20 height 9
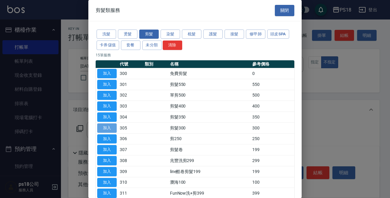
click at [107, 127] on button "加入" at bounding box center [107, 127] width 20 height 9
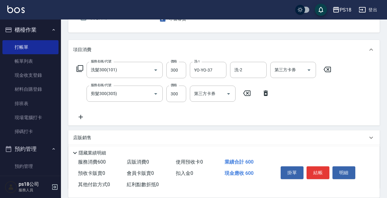
scroll to position [61, 0]
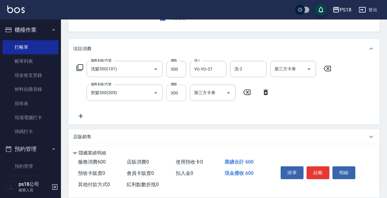
click at [177, 96] on input "300" at bounding box center [176, 93] width 20 height 16
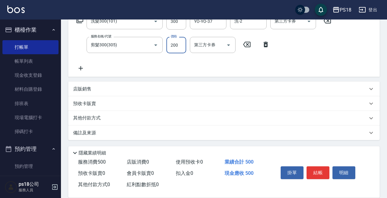
scroll to position [109, 0]
type input "200"
click at [84, 90] on p "店販銷售" at bounding box center [82, 88] width 18 height 6
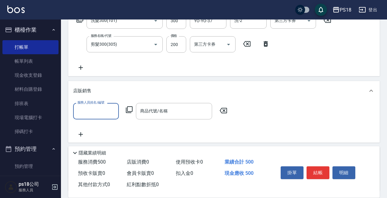
scroll to position [0, 0]
click at [95, 107] on input "服務人員姓名/編號" at bounding box center [96, 111] width 40 height 11
type input "YO-YO-37"
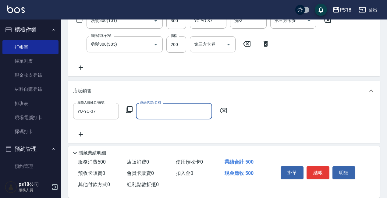
click at [179, 108] on input "商品代號/名稱" at bounding box center [174, 111] width 71 height 11
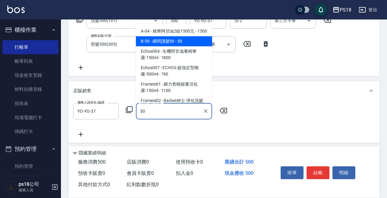
click at [163, 46] on span "B-50 - 瞬間護髮50 - 50" at bounding box center [174, 41] width 76 height 10
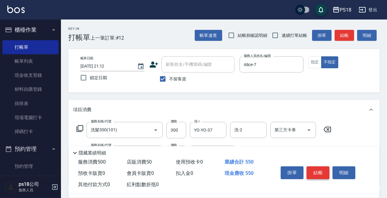
type input "瞬間護髮50"
click at [323, 171] on button "結帳" at bounding box center [318, 172] width 23 height 13
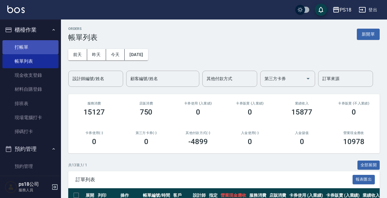
click at [31, 47] on link "打帳單" at bounding box center [30, 47] width 56 height 14
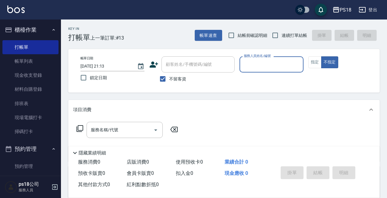
click at [263, 62] on input "服務人員姓名/編號" at bounding box center [271, 64] width 59 height 11
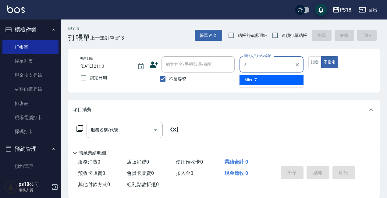
type input "Alice-7"
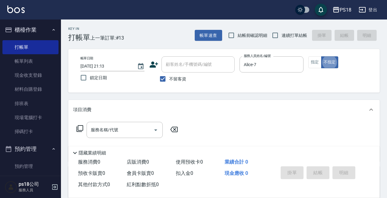
type button "false"
click at [80, 127] on icon at bounding box center [79, 128] width 7 height 7
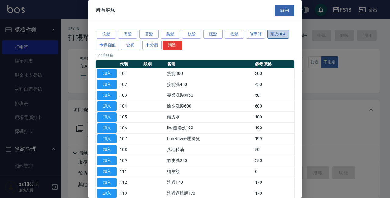
click at [274, 34] on button "頭皮SPA" at bounding box center [278, 34] width 22 height 9
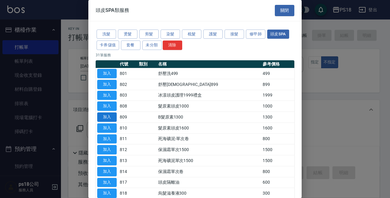
click at [105, 118] on button "加入" at bounding box center [107, 116] width 20 height 9
type input "B髮原素1300(809)"
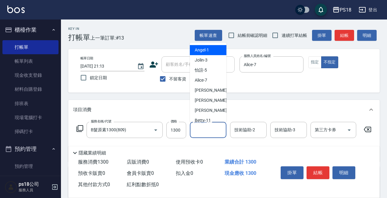
click at [211, 132] on input "技術協助-1" at bounding box center [208, 130] width 31 height 11
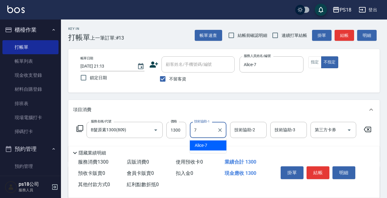
type input "Alice-7"
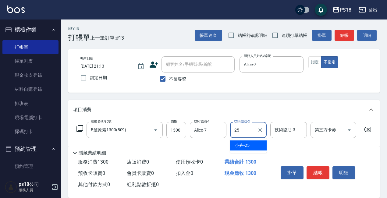
type input "小卉-25"
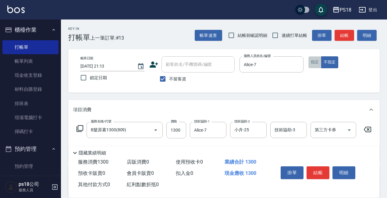
click at [313, 62] on button "指定" at bounding box center [315, 62] width 13 height 12
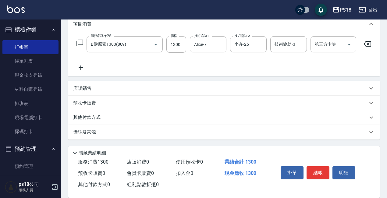
click at [195, 134] on div "備註及來源" at bounding box center [220, 132] width 294 height 6
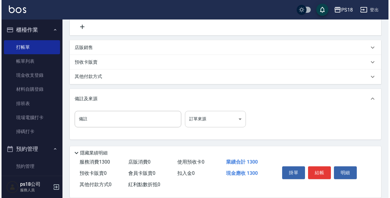
scroll to position [132, 0]
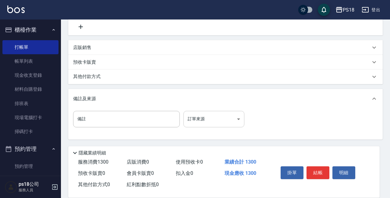
click at [202, 119] on body "PS18 登出 櫃檯作業 打帳單 帳單列表 現金收支登錄 材料自購登錄 排班表 現場電腦打卡 掃碼打卡 預約管理 預約管理 單日預約紀錄 單週預約紀錄 報表及…" at bounding box center [195, 35] width 390 height 325
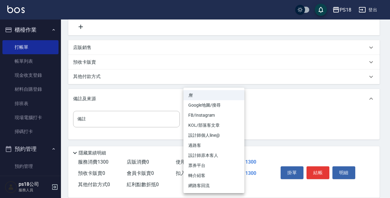
click at [215, 157] on li "設計師原本客人" at bounding box center [214, 156] width 61 height 10
type input "設計師原本客人"
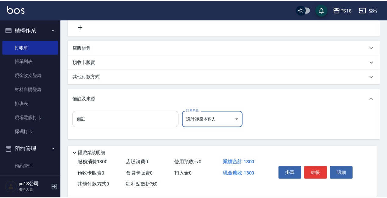
scroll to position [127, 0]
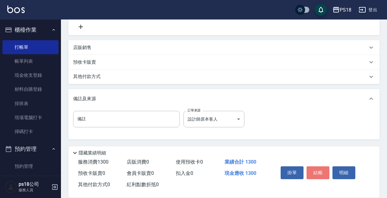
drag, startPoint x: 321, startPoint y: 171, endPoint x: 320, endPoint y: 175, distance: 3.8
click at [320, 171] on button "結帳" at bounding box center [318, 172] width 23 height 13
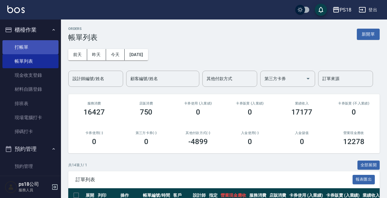
drag, startPoint x: 20, startPoint y: 48, endPoint x: 24, endPoint y: 48, distance: 4.0
click at [21, 48] on link "打帳單" at bounding box center [30, 47] width 56 height 14
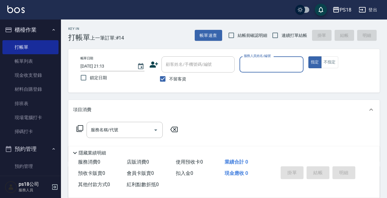
click at [254, 61] on input "服務人員姓名/編號" at bounding box center [271, 64] width 59 height 11
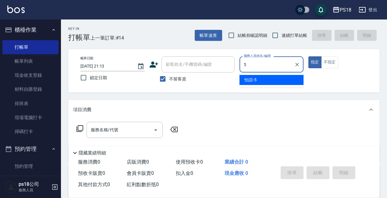
type input "怡諠-5"
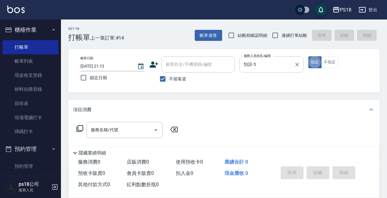
type button "true"
click at [323, 60] on button "不指定" at bounding box center [329, 62] width 17 height 12
click at [80, 127] on icon at bounding box center [79, 128] width 7 height 7
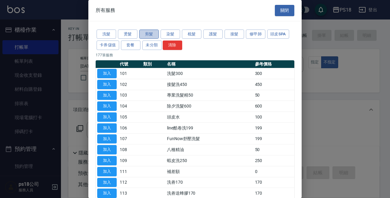
click at [144, 33] on button "剪髮" at bounding box center [149, 34] width 20 height 9
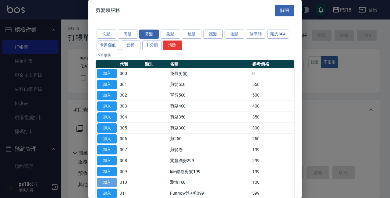
click at [112, 180] on button "加入" at bounding box center [107, 182] width 20 height 9
type input "瀏海100(310)"
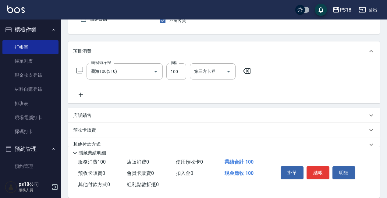
scroll to position [61, 0]
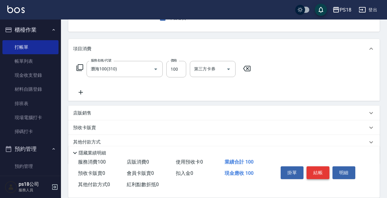
click at [323, 175] on button "結帳" at bounding box center [318, 172] width 23 height 13
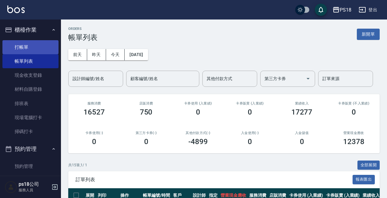
drag, startPoint x: 31, startPoint y: 48, endPoint x: 35, endPoint y: 48, distance: 4.3
click at [32, 48] on link "打帳單" at bounding box center [30, 47] width 56 height 14
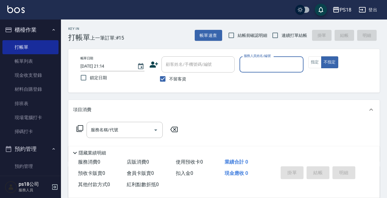
click at [255, 62] on input "服務人員姓名/編號" at bounding box center [271, 64] width 59 height 11
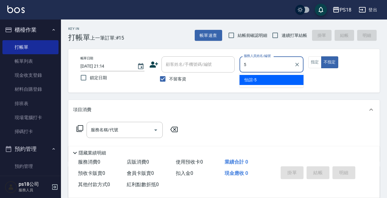
type input "怡諠-5"
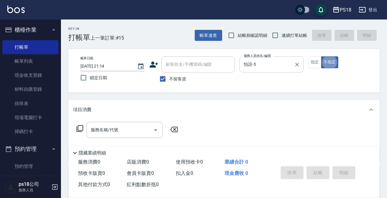
type button "false"
click at [81, 128] on icon at bounding box center [79, 128] width 7 height 7
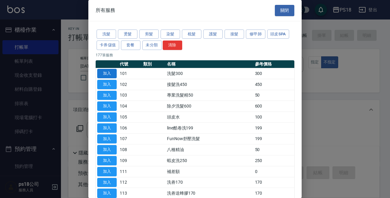
click at [103, 73] on button "加入" at bounding box center [107, 73] width 20 height 9
type input "洗髮300(101)"
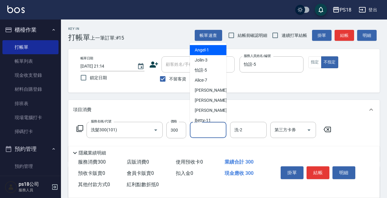
click at [210, 132] on input "洗-1" at bounding box center [208, 130] width 31 height 11
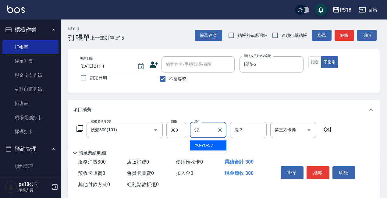
type input "YO-YO-37"
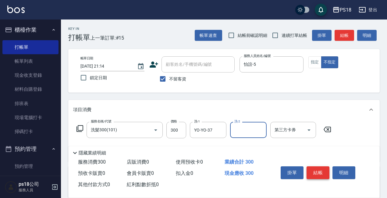
click at [320, 170] on button "結帳" at bounding box center [318, 172] width 23 height 13
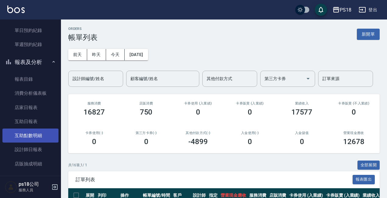
scroll to position [152, 0]
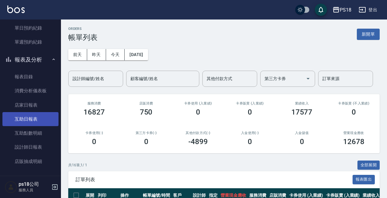
click at [26, 117] on link "互助日報表" at bounding box center [30, 119] width 56 height 14
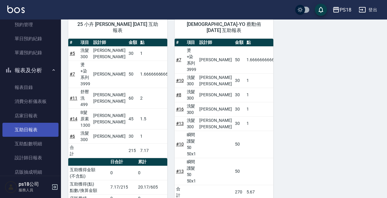
scroll to position [152, 0]
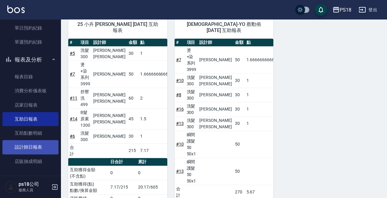
click at [27, 147] on link "設計師日報表" at bounding box center [30, 147] width 56 height 14
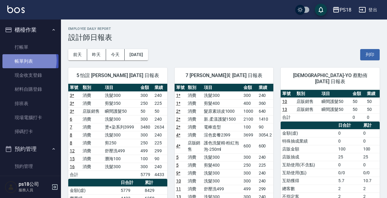
click at [22, 61] on link "帳單列表" at bounding box center [30, 61] width 56 height 14
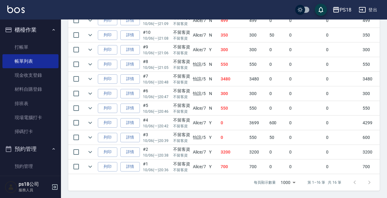
scroll to position [268, 0]
click at [130, 148] on link "詳情" at bounding box center [130, 152] width 20 height 9
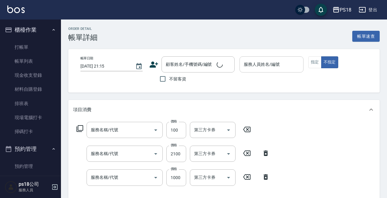
type input "[DATE] 20:38"
checkbox input "true"
type input "Alice-7"
type input "設計師原本客人"
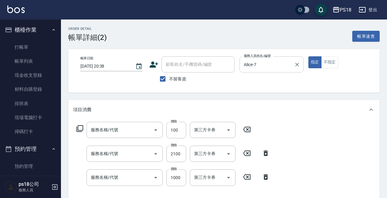
type input "電棒造型(504)"
type input "新.柔漾護髮1500(637)"
type input "髮原素頭皮1000(808)"
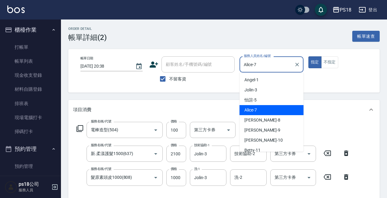
click at [283, 65] on input "Alice-7" at bounding box center [266, 64] width 49 height 11
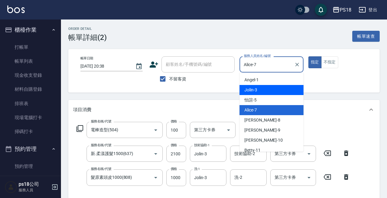
click at [246, 88] on span "Jolin -3" at bounding box center [250, 90] width 13 height 6
type input "Jolin-3"
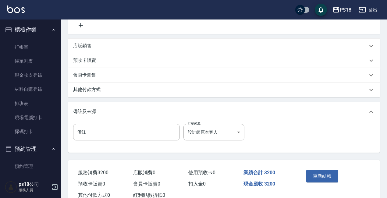
scroll to position [183, 0]
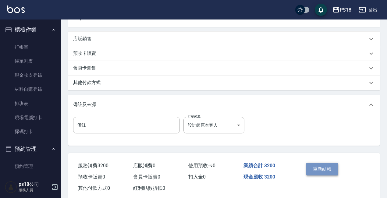
click at [326, 168] on button "重新結帳" at bounding box center [322, 169] width 32 height 13
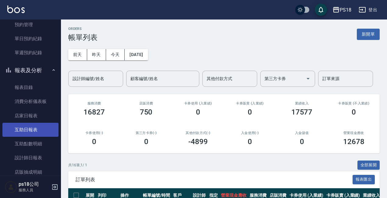
scroll to position [152, 0]
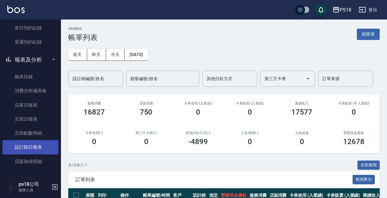
click at [34, 148] on link "設計師日報表" at bounding box center [30, 147] width 56 height 14
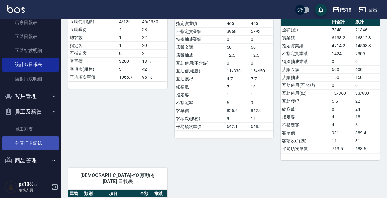
scroll to position [113, 0]
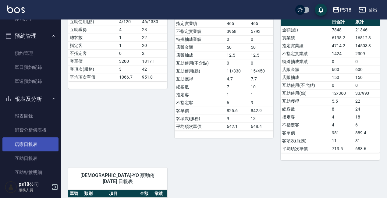
click at [32, 146] on link "店家日報表" at bounding box center [30, 144] width 56 height 14
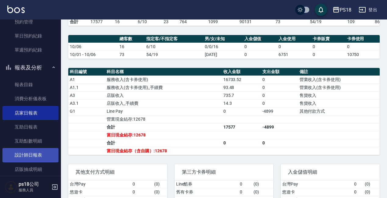
scroll to position [174, 0]
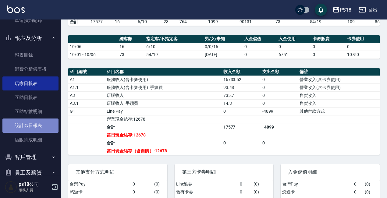
click at [37, 123] on link "設計師日報表" at bounding box center [30, 126] width 56 height 14
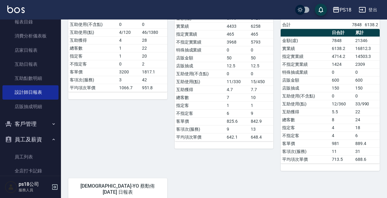
scroll to position [235, 0]
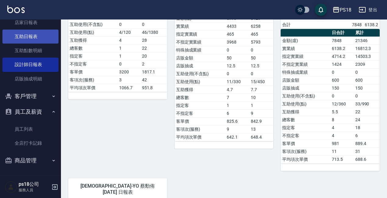
click at [26, 38] on link "互助日報表" at bounding box center [30, 37] width 56 height 14
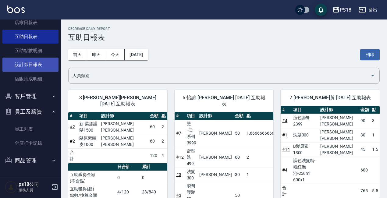
scroll to position [205, 0]
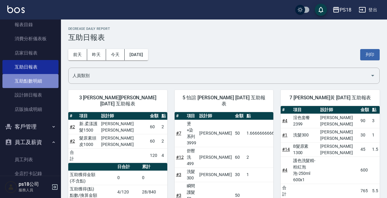
click at [35, 81] on link "互助點數明細" at bounding box center [30, 81] width 56 height 14
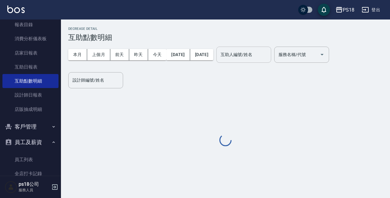
click at [261, 57] on input "互助人編號/姓名" at bounding box center [243, 54] width 49 height 11
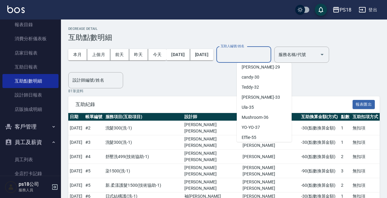
scroll to position [157, 0]
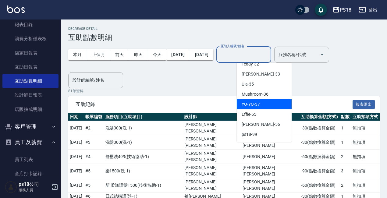
click at [255, 104] on span "YO-YO -37" at bounding box center [251, 104] width 18 height 6
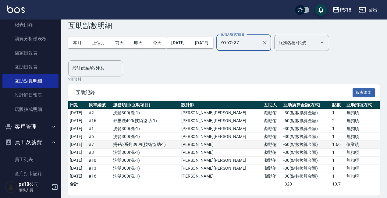
scroll to position [17, 0]
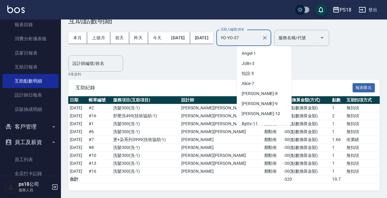
click at [259, 37] on input "YO-YO-37" at bounding box center [239, 38] width 40 height 11
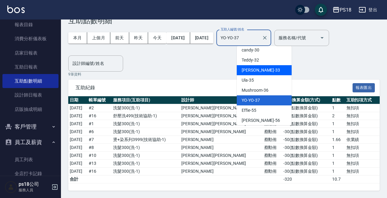
scroll to position [155, 0]
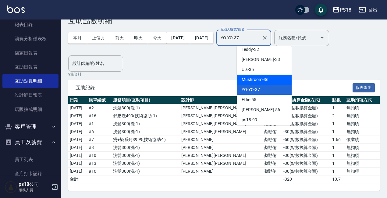
click at [259, 79] on span "Mushroom -36" at bounding box center [255, 80] width 27 height 6
type input "Mushroom-36"
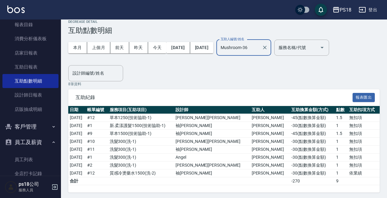
scroll to position [9, 0]
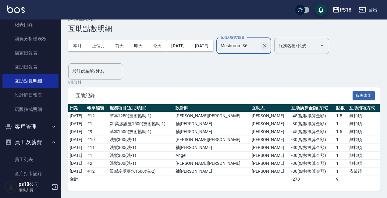
click at [268, 45] on icon "Clear" at bounding box center [265, 46] width 6 height 6
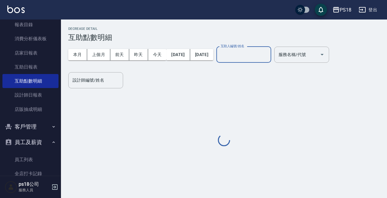
scroll to position [0, 0]
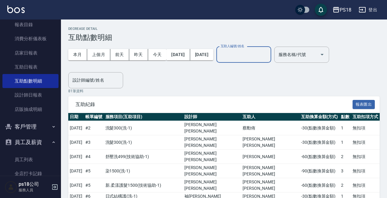
click at [258, 54] on input "互助人編號/姓名" at bounding box center [243, 54] width 49 height 11
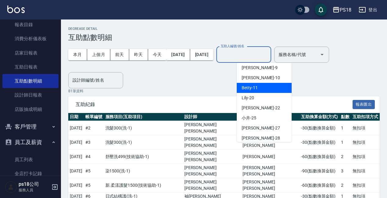
scroll to position [61, 0]
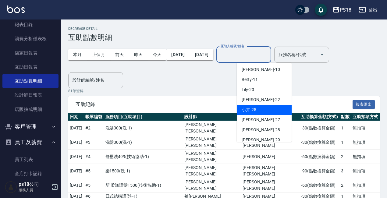
click at [251, 109] on span "小卉 -25" at bounding box center [249, 110] width 15 height 6
type input "小卉-25"
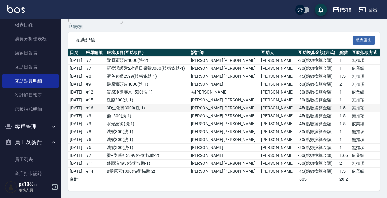
scroll to position [0, 0]
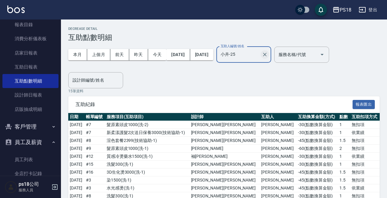
click at [268, 54] on icon "Clear" at bounding box center [265, 55] width 6 height 6
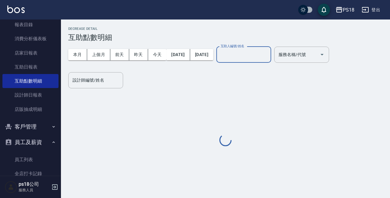
click at [260, 56] on input "互助人編號/姓名" at bounding box center [243, 54] width 49 height 11
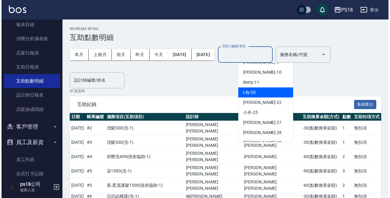
scroll to position [122, 0]
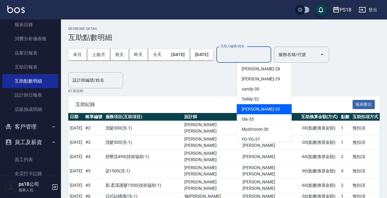
click at [249, 108] on span "[PERSON_NAME] -33" at bounding box center [261, 109] width 38 height 6
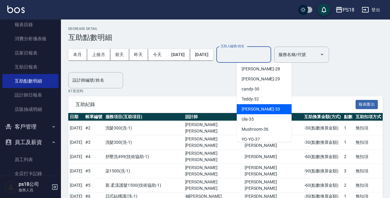
type input "[PERSON_NAME]-33"
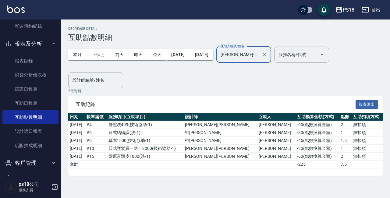
scroll to position [113, 0]
